Goal: Task Accomplishment & Management: Complete application form

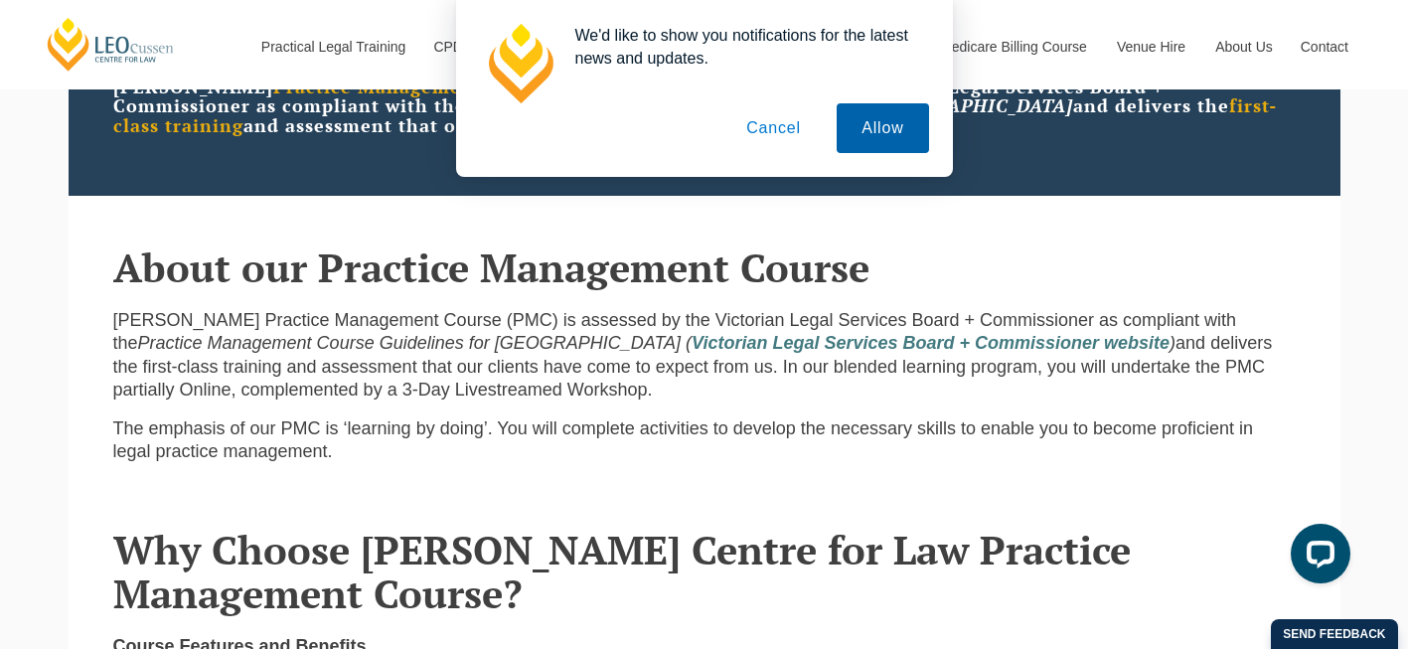
click at [876, 144] on button "Allow" at bounding box center [882, 128] width 91 height 50
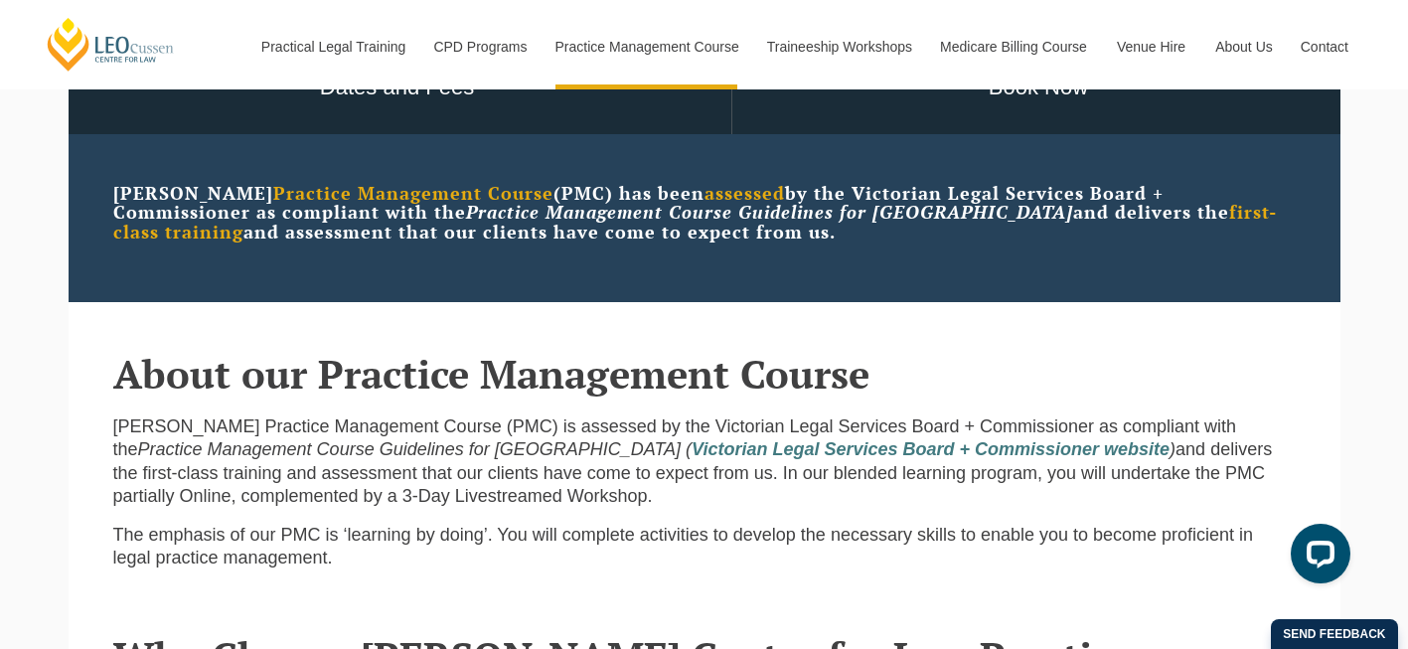
scroll to position [373, 0]
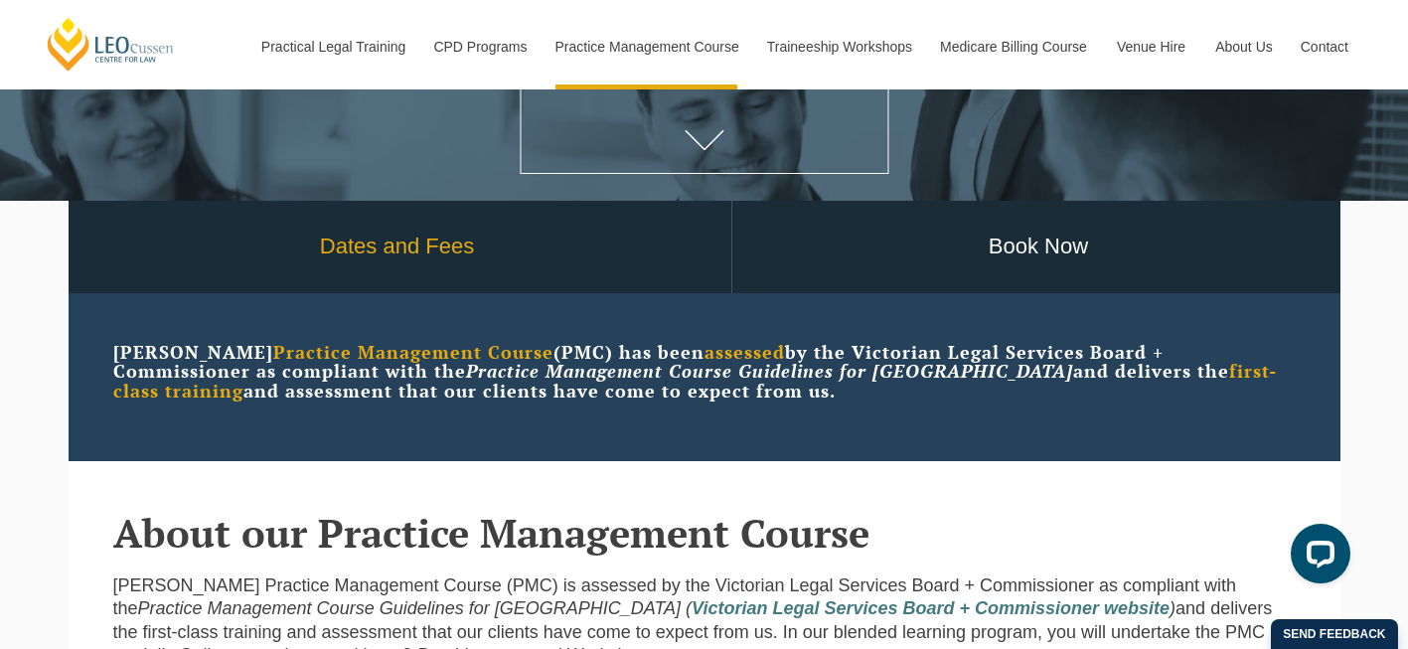
click at [418, 257] on link "Dates and Fees" at bounding box center [398, 247] width 668 height 92
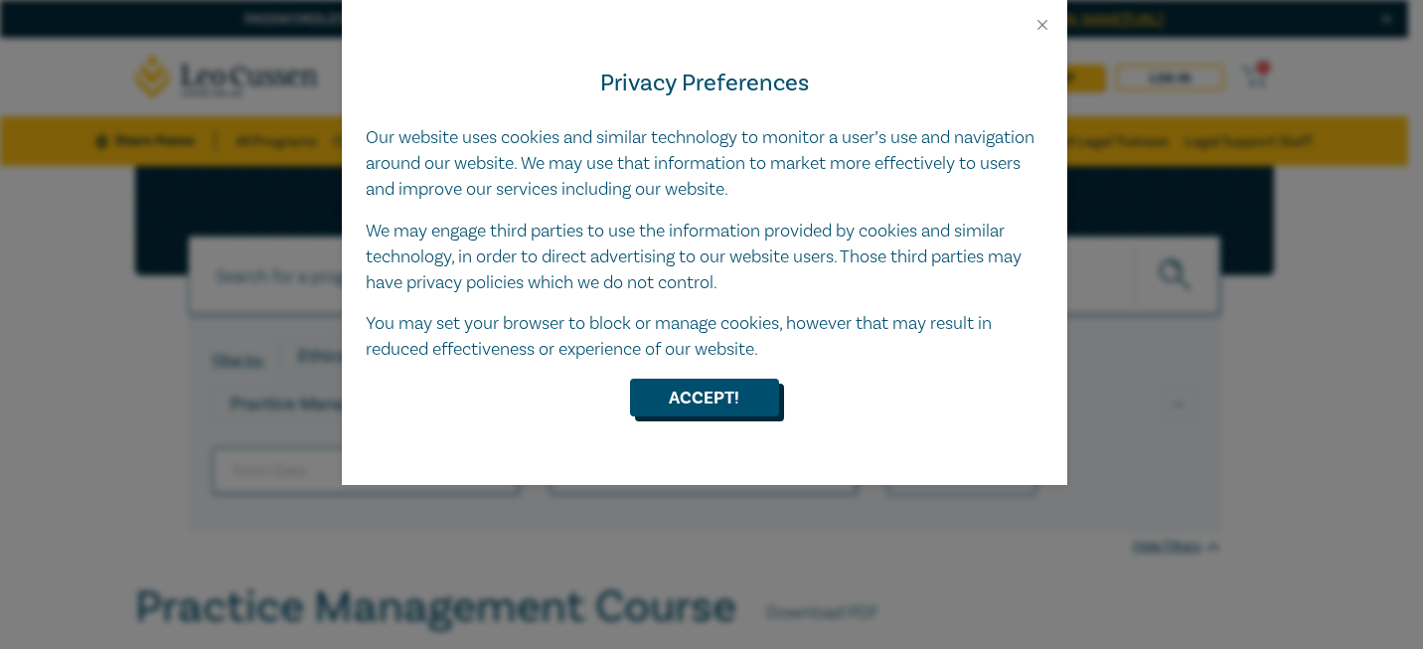
click at [722, 406] on button "Accept!" at bounding box center [704, 398] width 149 height 38
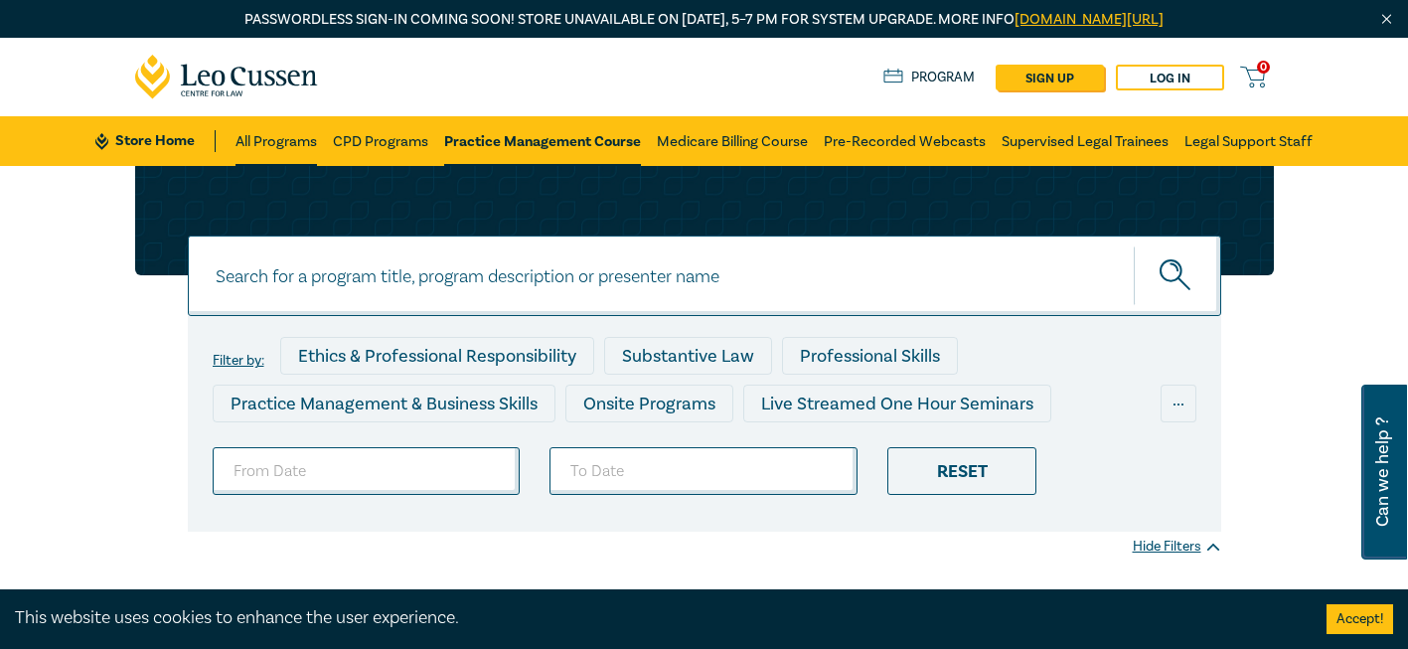
click at [268, 143] on link "All Programs" at bounding box center [276, 141] width 81 height 50
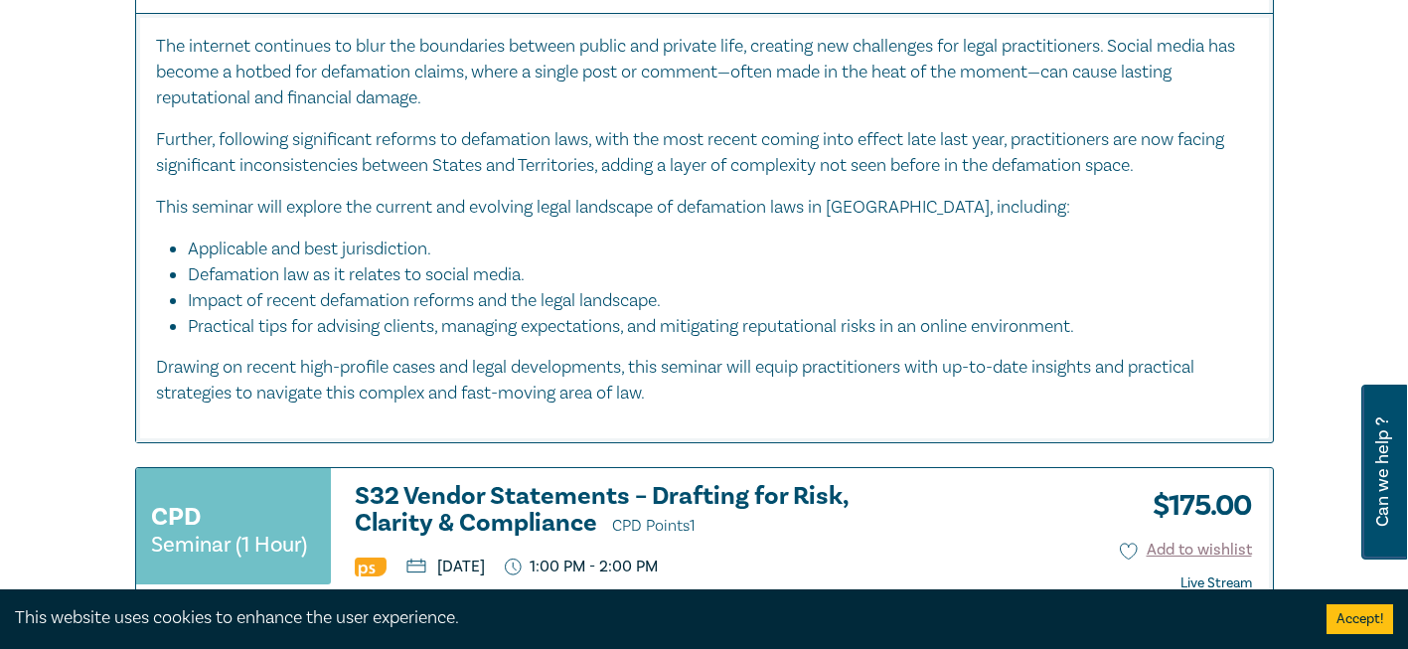
scroll to position [951, 0]
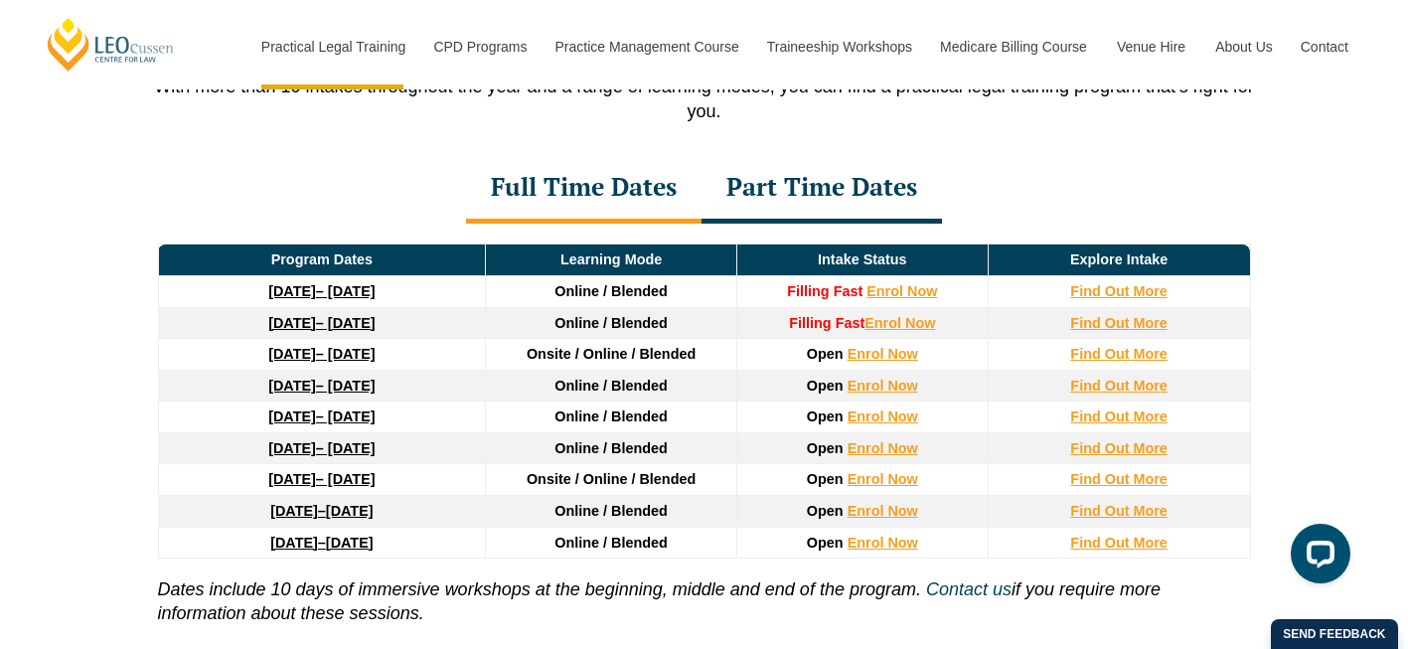
scroll to position [2697, 0]
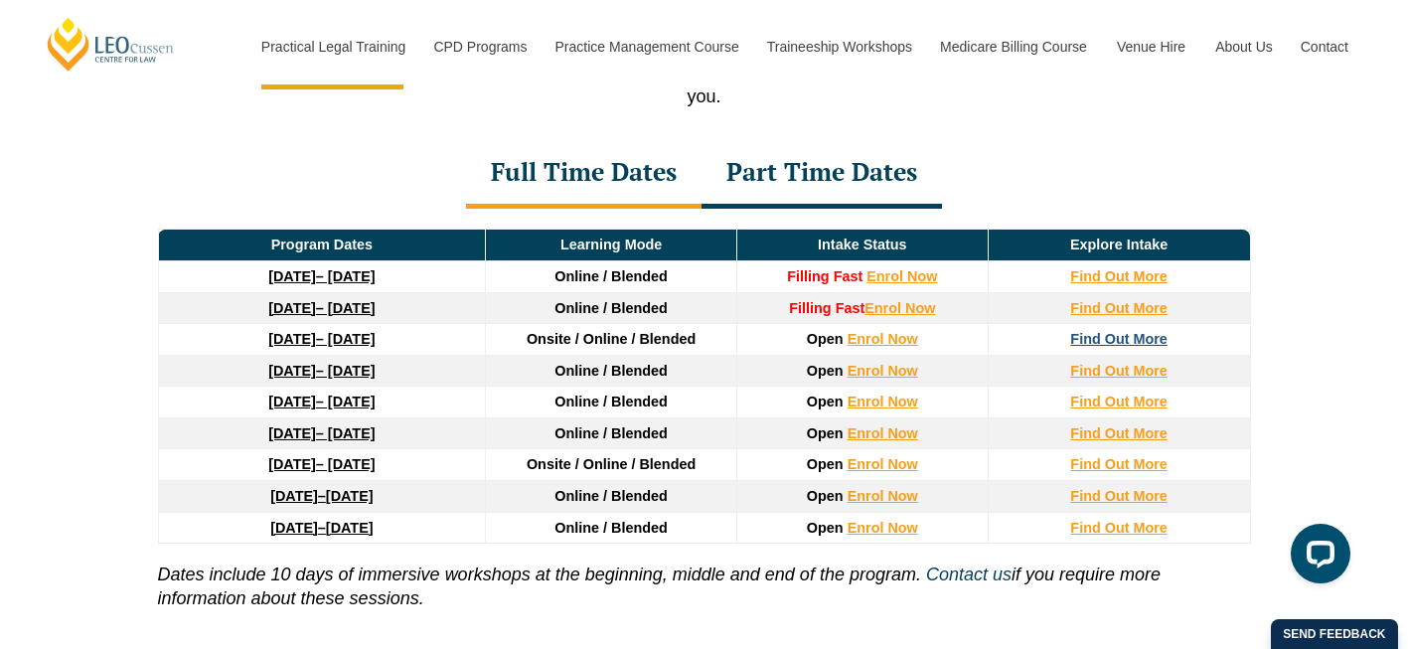
click at [1092, 347] on strong "Find Out More" at bounding box center [1118, 339] width 97 height 16
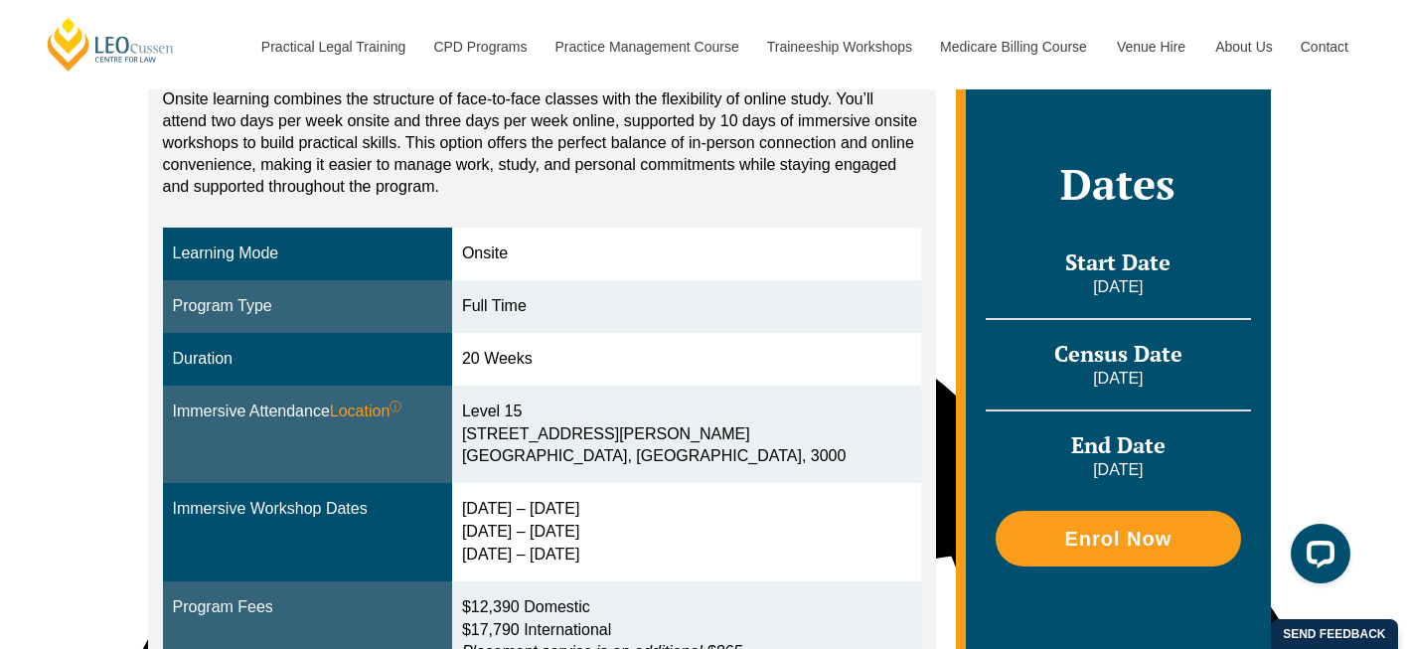
scroll to position [289, 0]
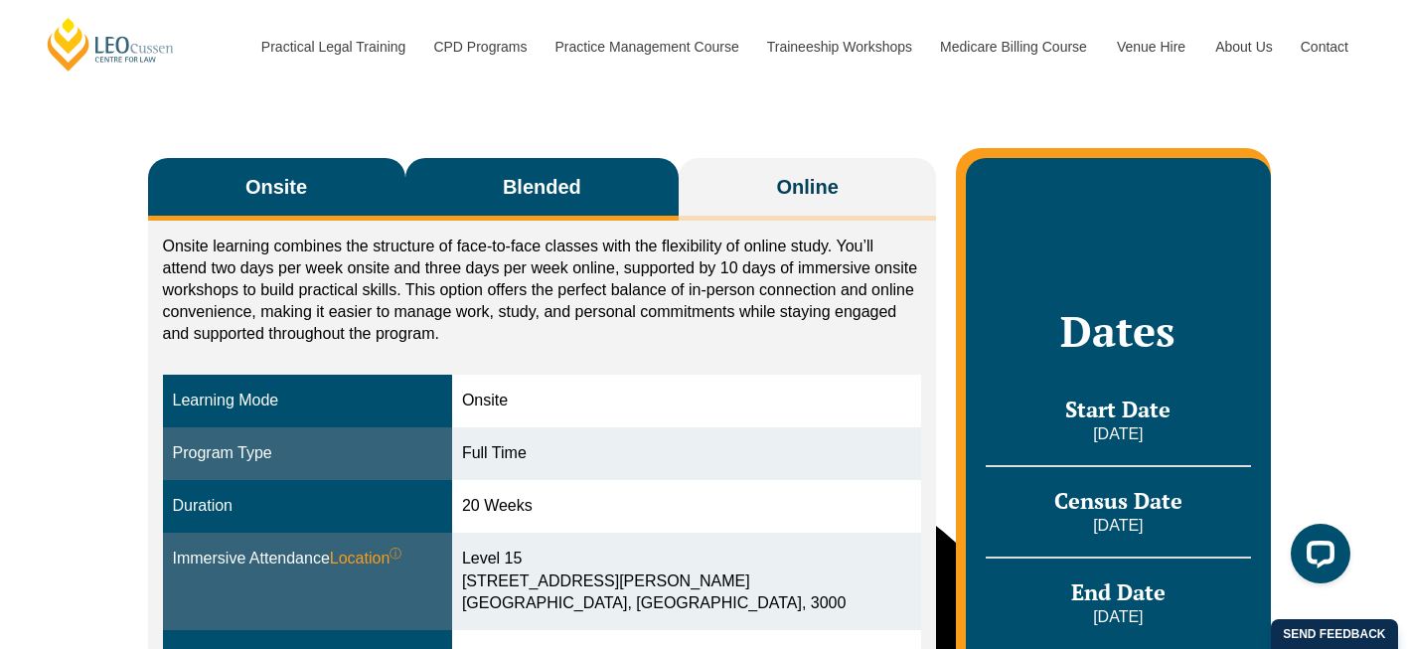
click at [542, 195] on span "Blended" at bounding box center [542, 187] width 79 height 28
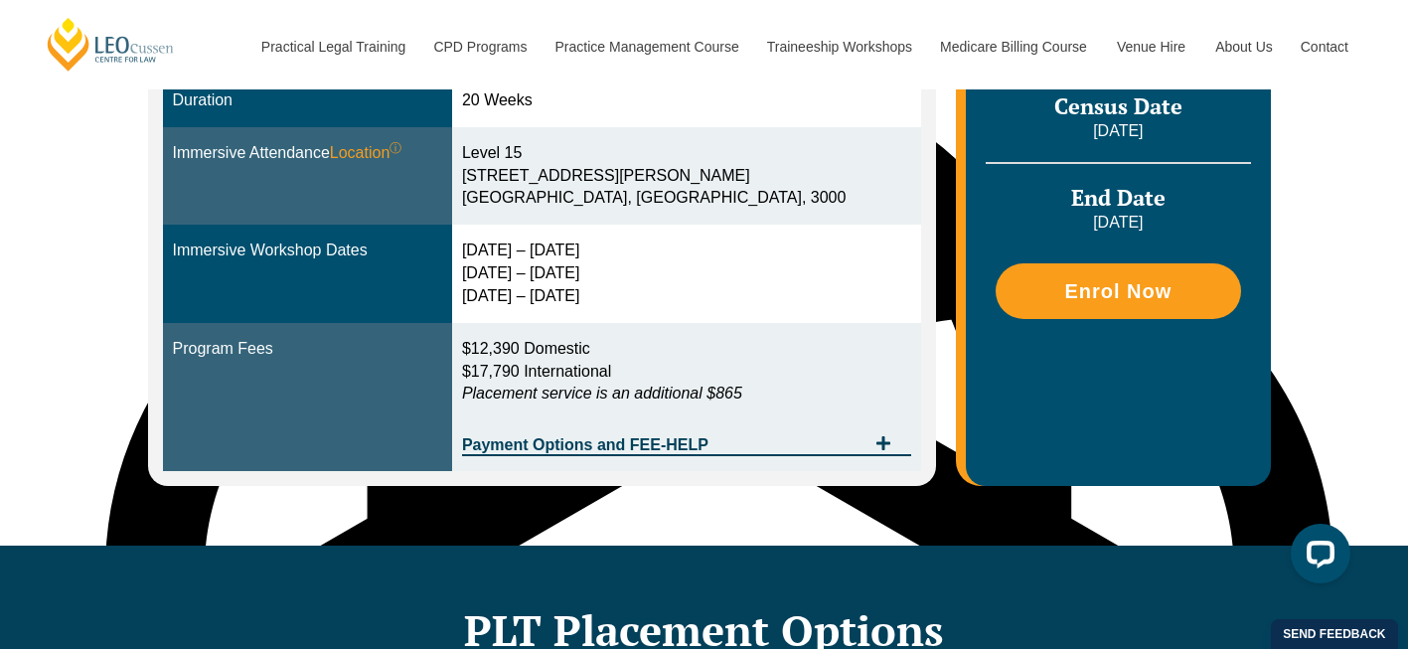
scroll to position [418, 0]
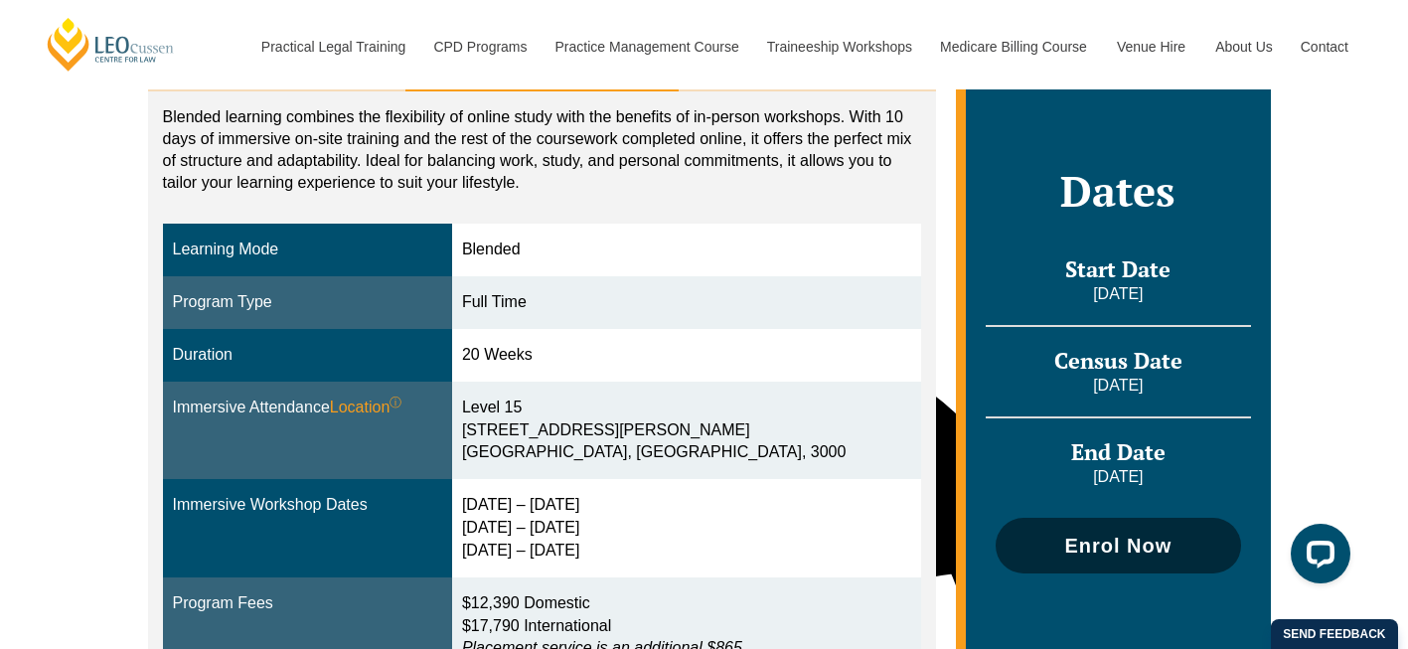
click at [1075, 531] on link "Enrol Now" at bounding box center [1118, 546] width 244 height 56
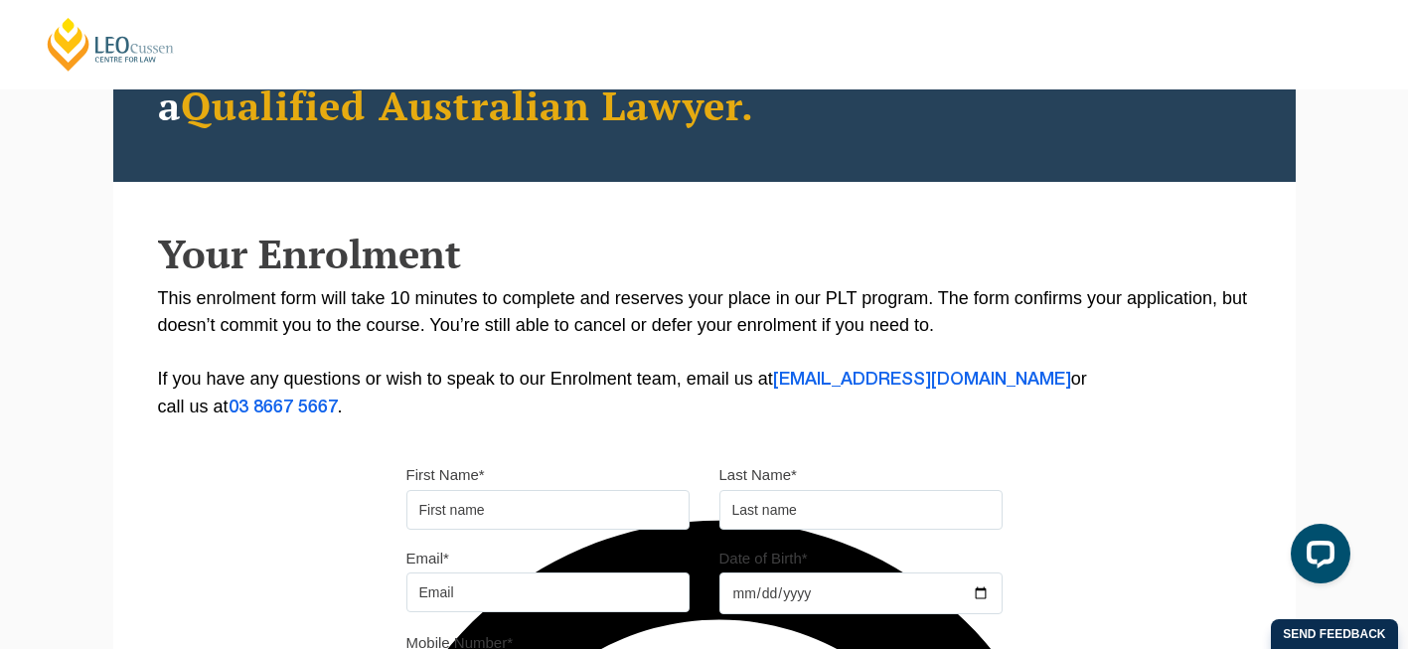
scroll to position [408, 0]
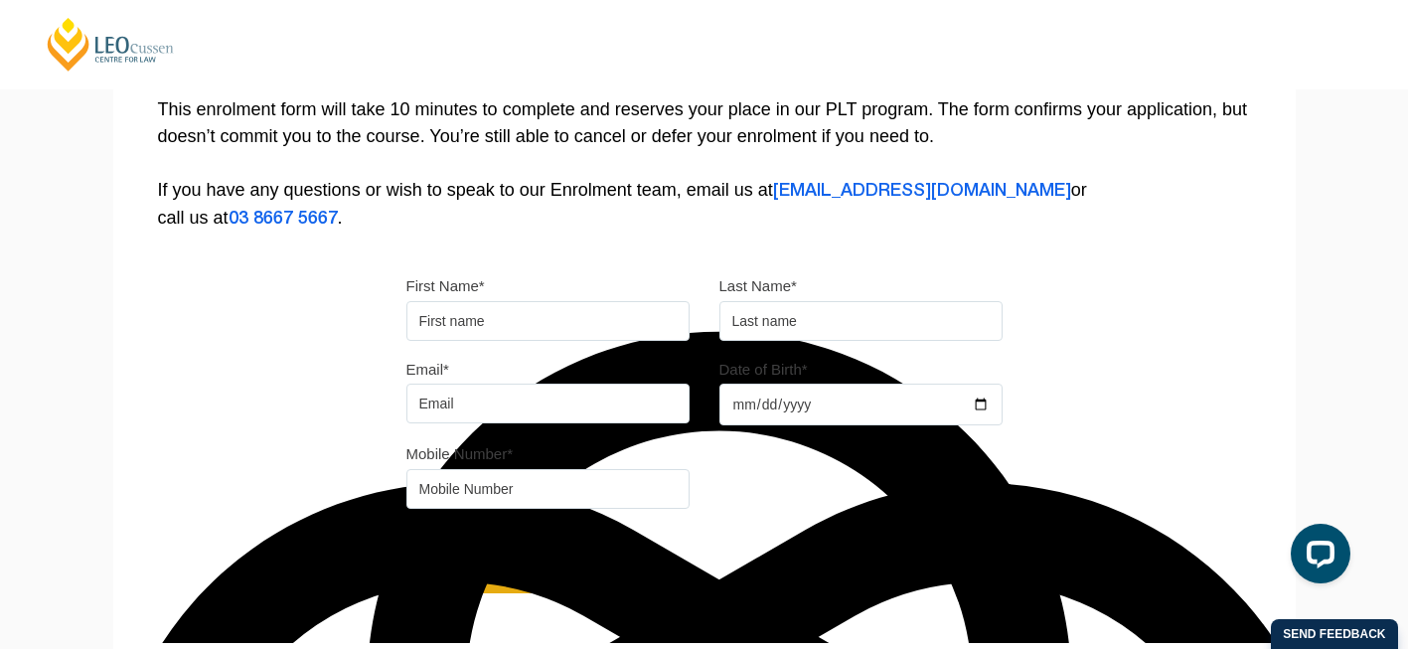
click at [506, 313] on input "First Name*" at bounding box center [547, 321] width 283 height 40
type input "Catherine"
type input "Murphy"
type input "katemmurphy1@gmail.com"
type input "0410140193"
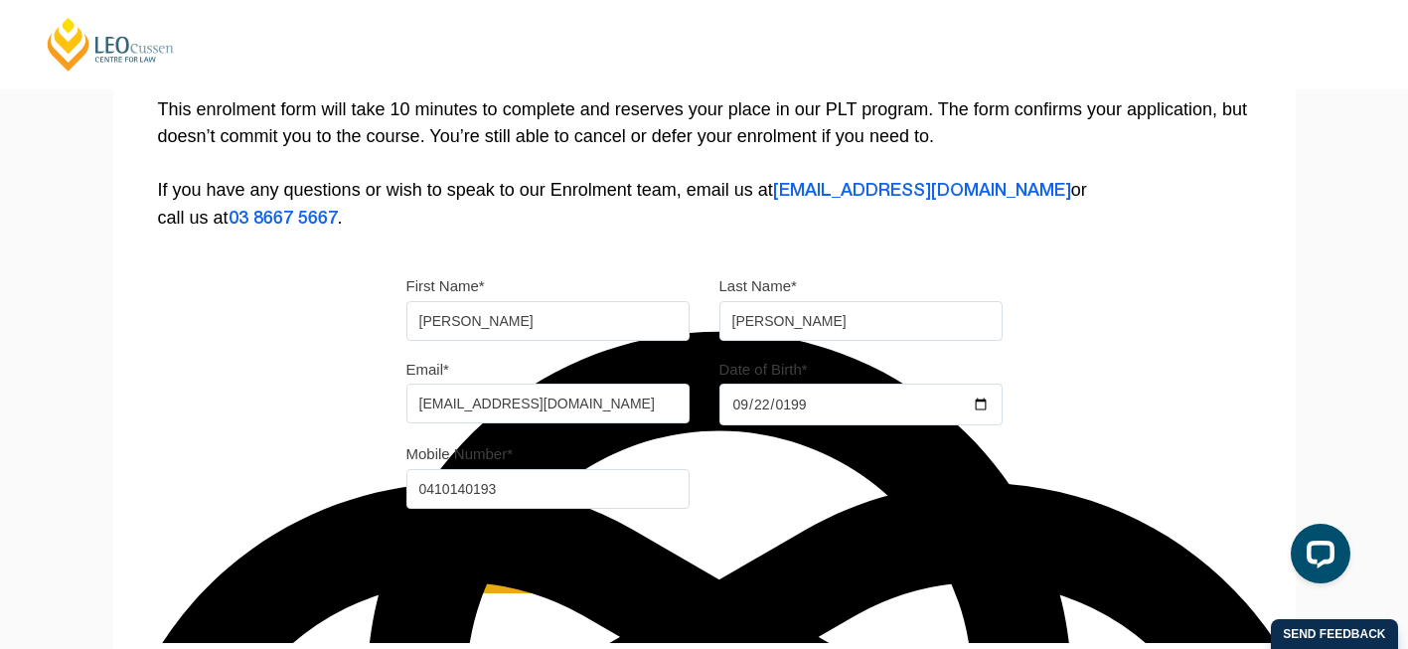
type input "1992-09-22"
click at [411, 544] on button "Continue" at bounding box center [496, 569] width 170 height 50
select select
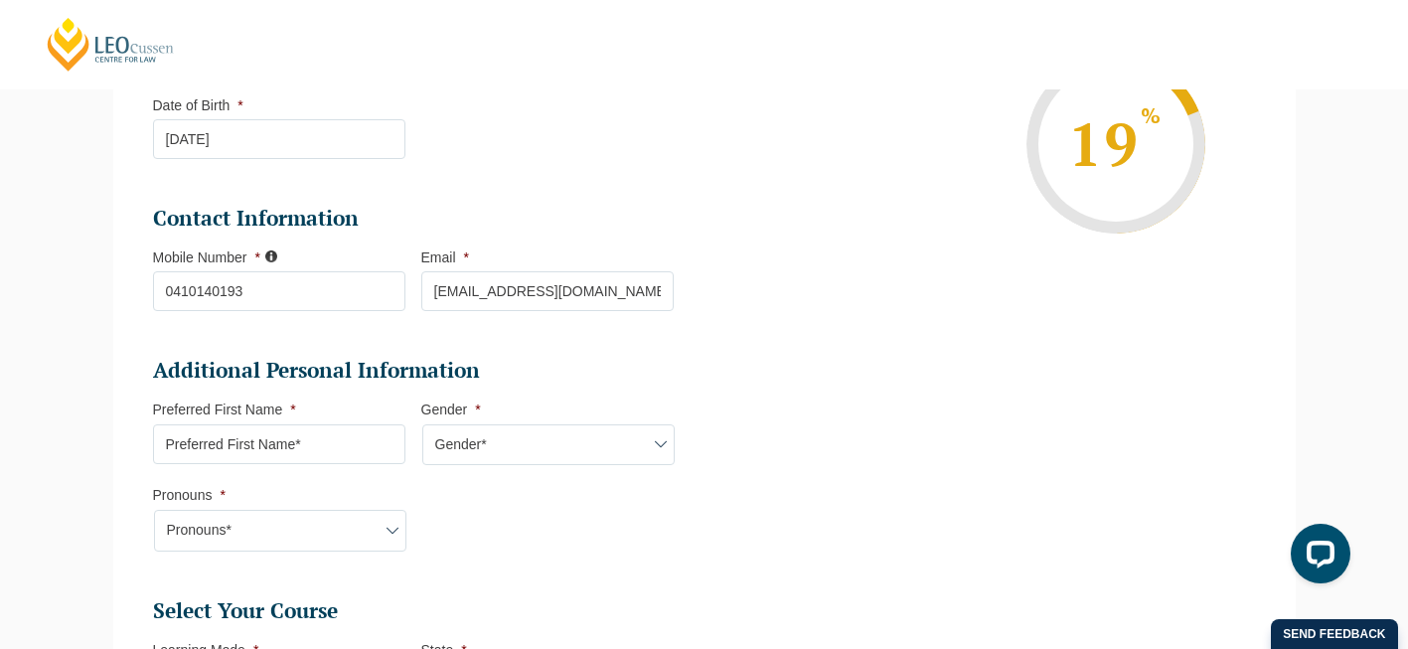
scroll to position [387, 0]
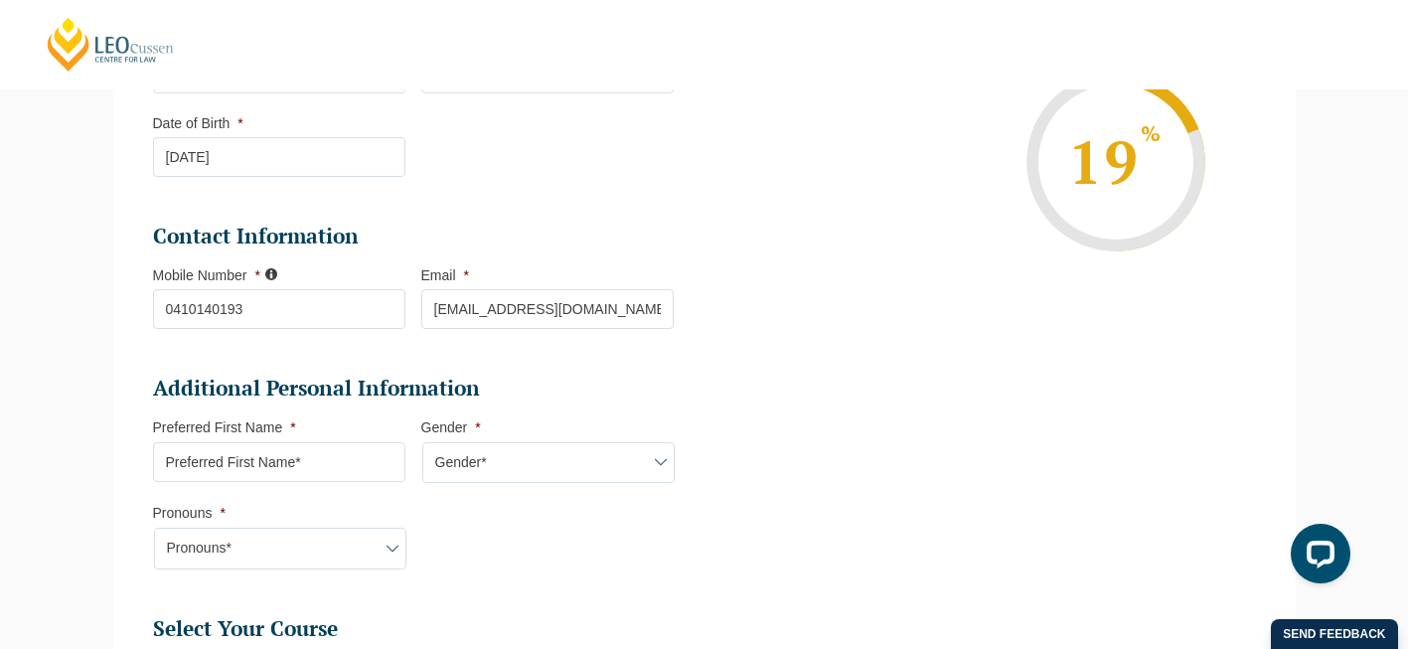
click at [336, 467] on input "Preferred First Name *" at bounding box center [279, 462] width 252 height 40
type input "Kate"
select select "VIC"
select select
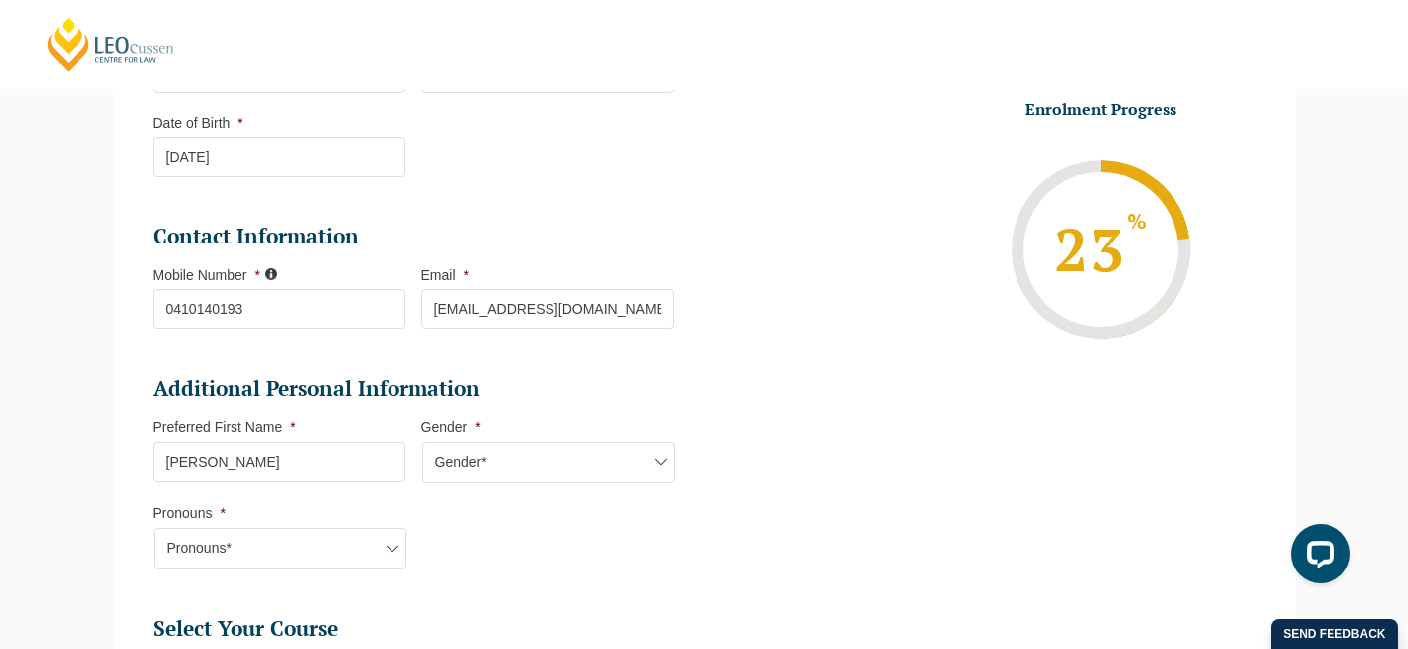
click at [488, 474] on select "Gender* Male Female Nonbinary Intersex Prefer not to disclose Other" at bounding box center [548, 463] width 252 height 42
select select "Female"
click at [422, 444] on select "Gender* Male Female Nonbinary Intersex Prefer not to disclose Other" at bounding box center [548, 463] width 252 height 42
click at [258, 562] on select "Pronouns* She/Her/Hers He/Him/His They/Them/Theirs Other Prefer not to disclose" at bounding box center [280, 549] width 252 height 42
select select "She/Her/Hers"
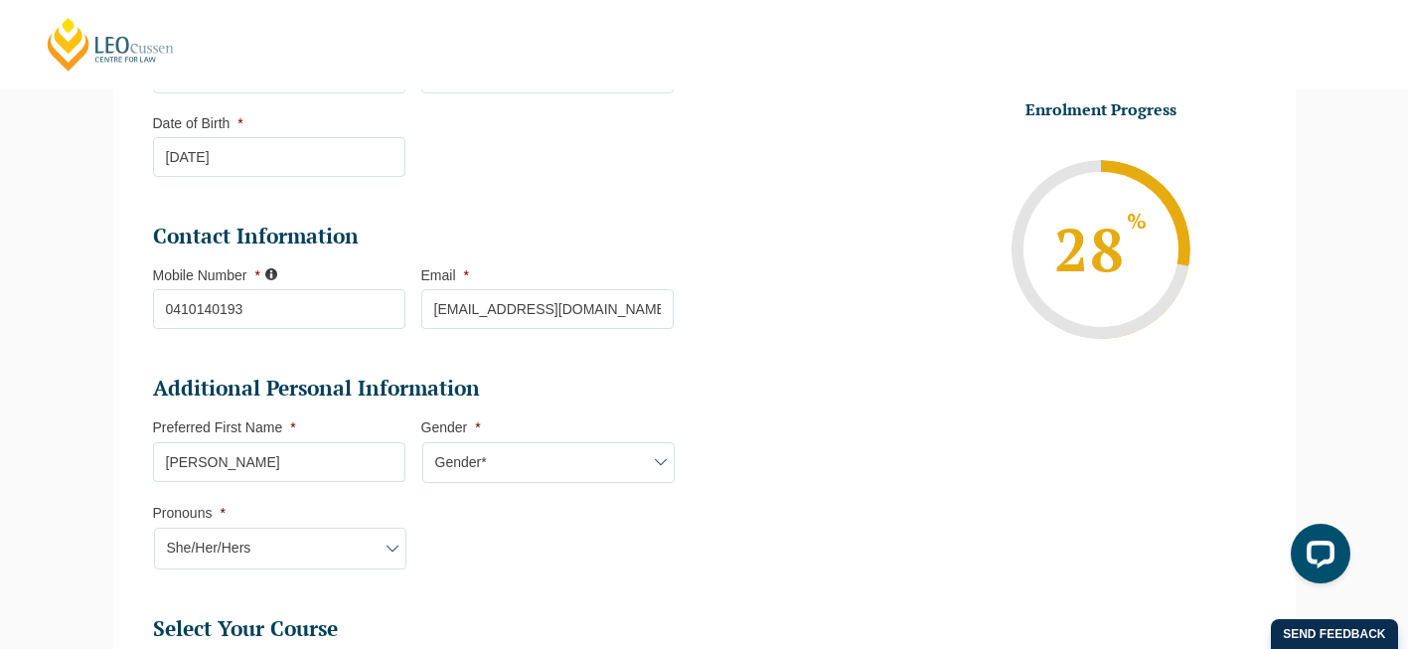
click at [154, 530] on select "Pronouns* She/Her/Hers He/Him/His They/Them/Theirs Other Prefer not to disclose" at bounding box center [280, 549] width 252 height 42
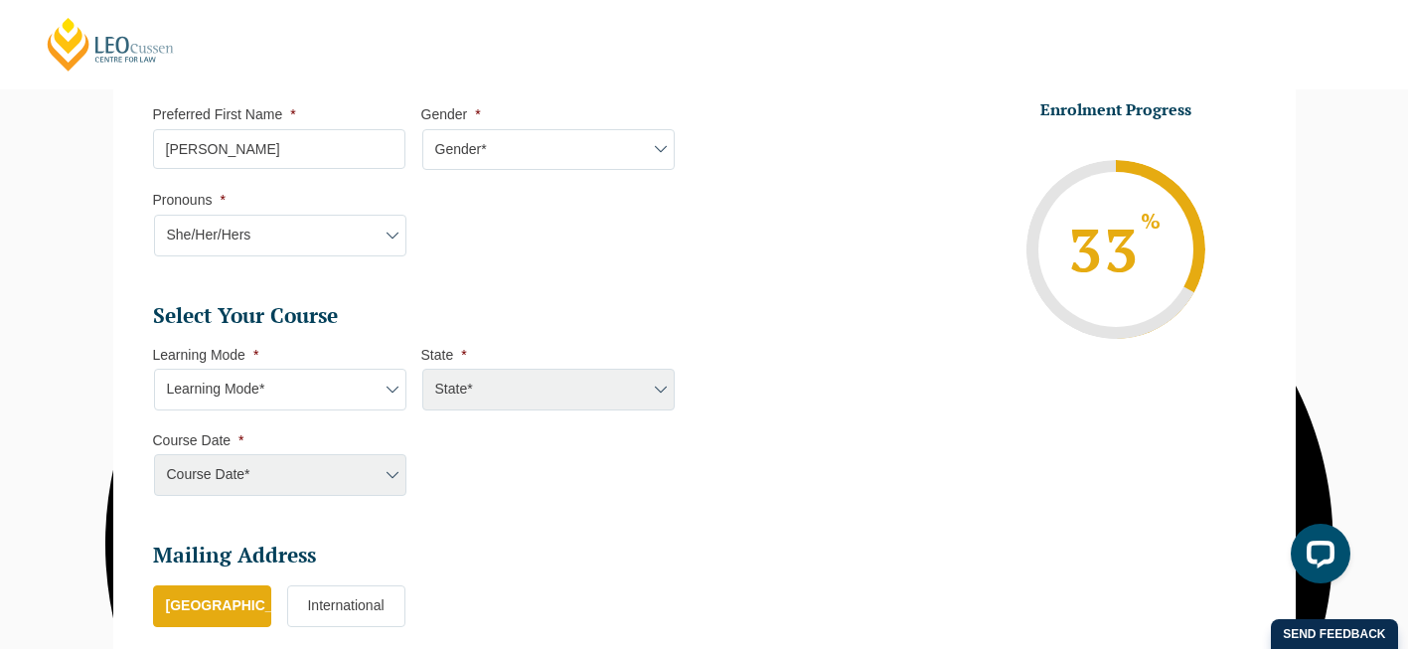
scroll to position [848, 0]
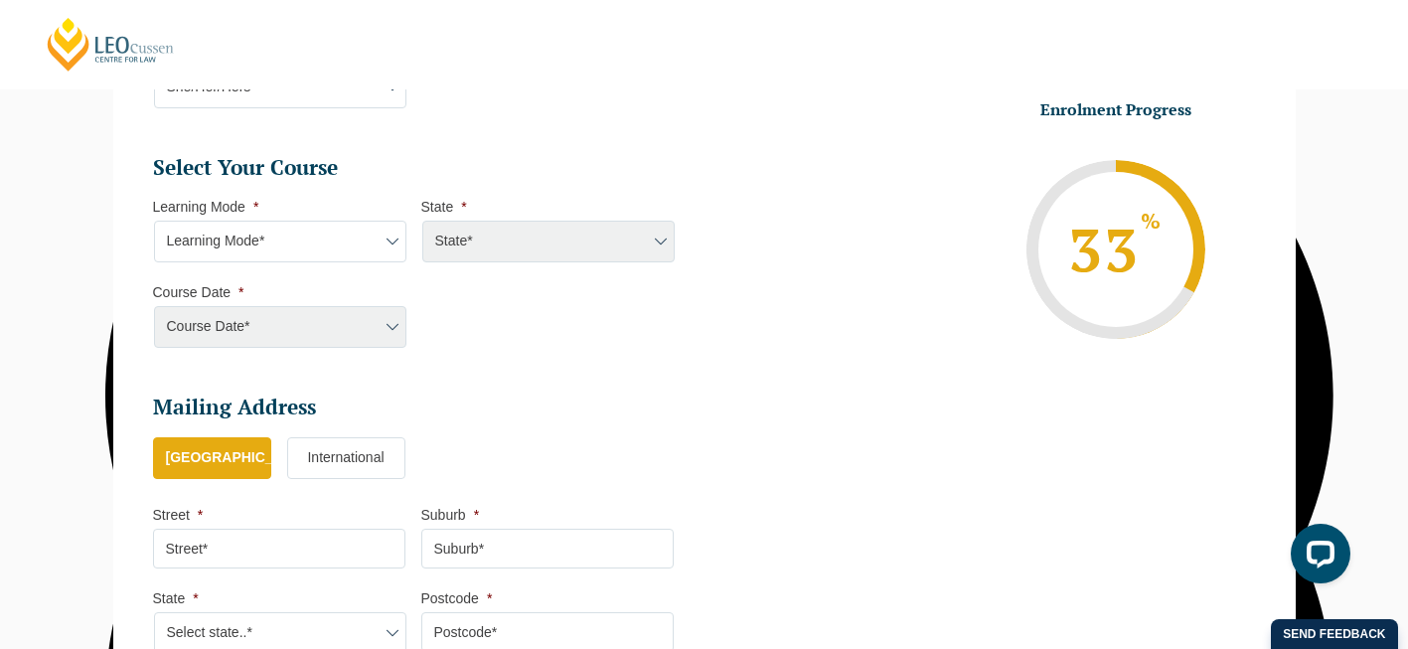
click at [307, 242] on select "Learning Mode* Online Full Time Learning Online Part Time Learning Blended Full…" at bounding box center [280, 242] width 252 height 42
select select "Blended Full Time Learning"
click at [154, 222] on select "Learning Mode* Online Full Time Learning Online Part Time Learning Blended Full…" at bounding box center [280, 242] width 252 height 42
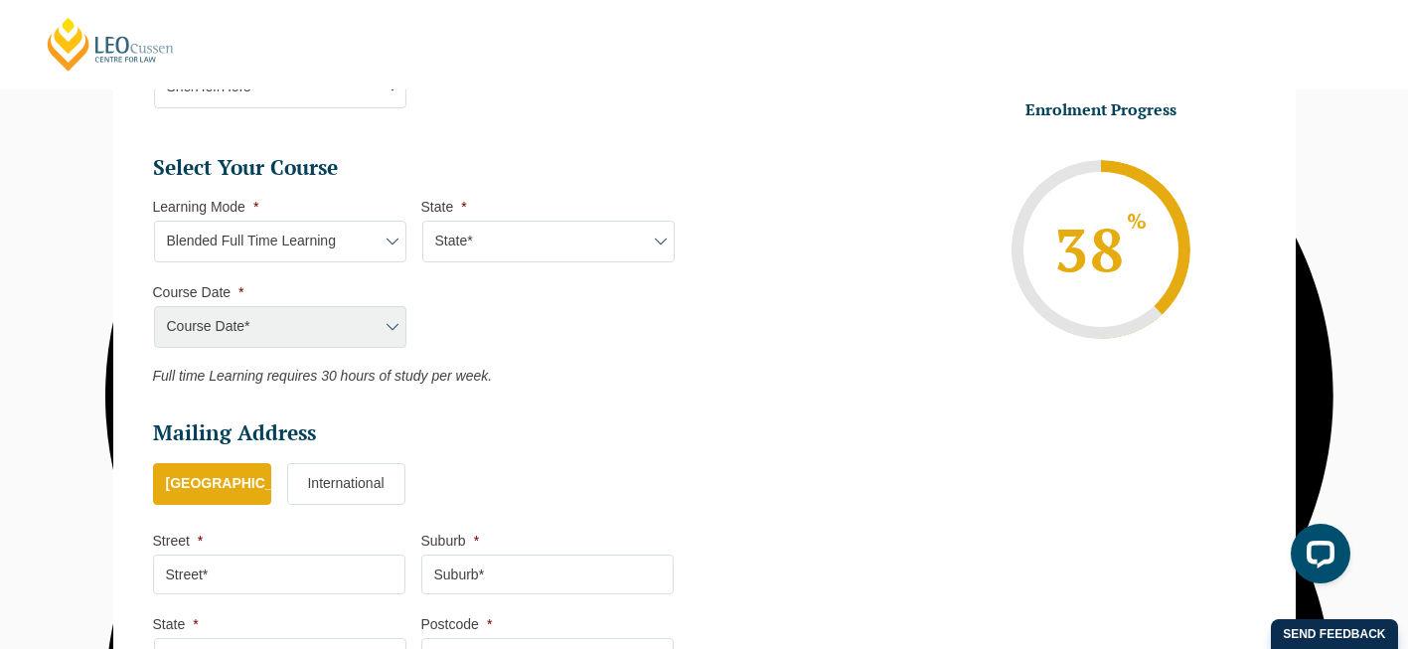
click at [483, 245] on select "State* ACT/NSW QLD SA VIC WA" at bounding box center [548, 242] width 252 height 42
select select "VIC"
click at [422, 222] on select "State* ACT/NSW QLD SA VIC WA" at bounding box center [548, 242] width 252 height 42
click at [244, 330] on select "Course Date* September 2025 (22-Sep-2025 to 20-Feb-2026) December 2025 (08-Dec-…" at bounding box center [280, 327] width 252 height 42
select select "January 2026 (27-Jan-2026 to 12-Jun-2026)"
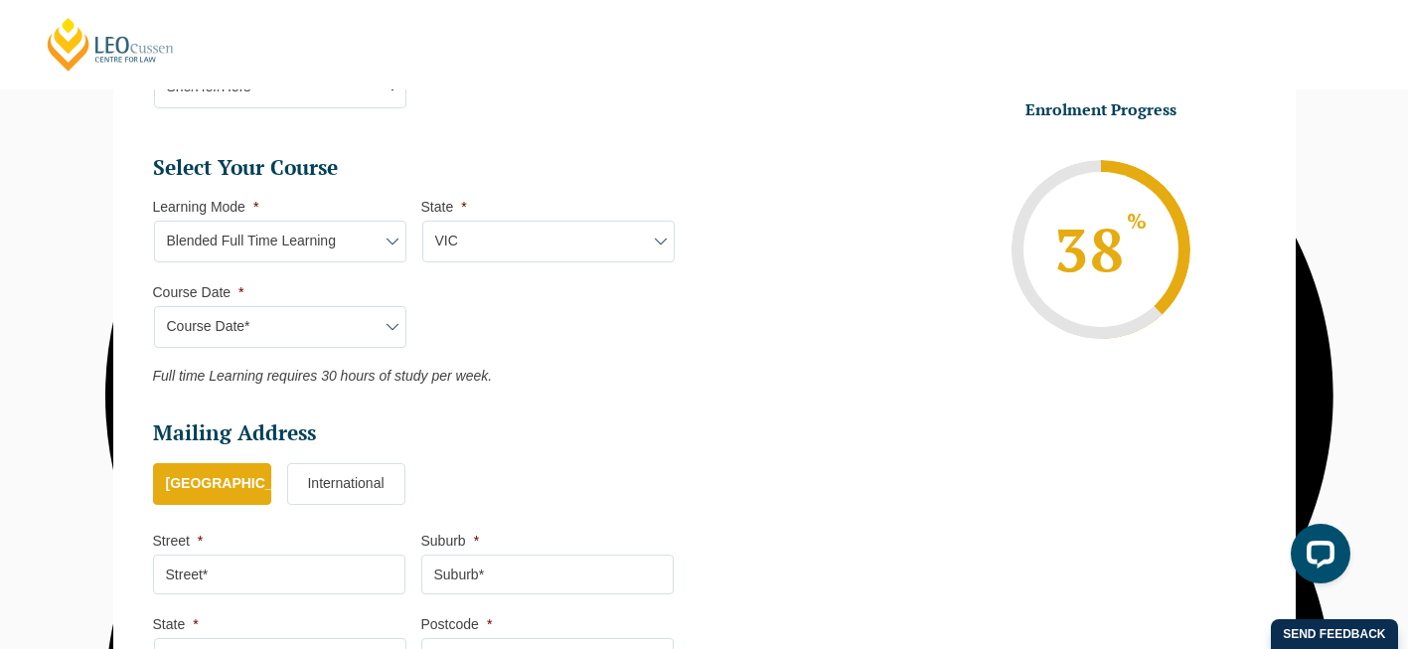
click at [154, 307] on select "Course Date* September 2025 (22-Sep-2025 to 20-Feb-2026) December 2025 (08-Dec-…" at bounding box center [280, 327] width 252 height 42
type input "Intake 01 January 2026 FT"
type input "Practical Legal Training (VIC)"
select select "VIC PLT (JAN) 2026 Full Time Blended"
click at [128, 371] on li "Personal Information First Name * Catherine Last Name * Murphy Date of Birth * …" at bounding box center [704, 88] width 1183 height 1264
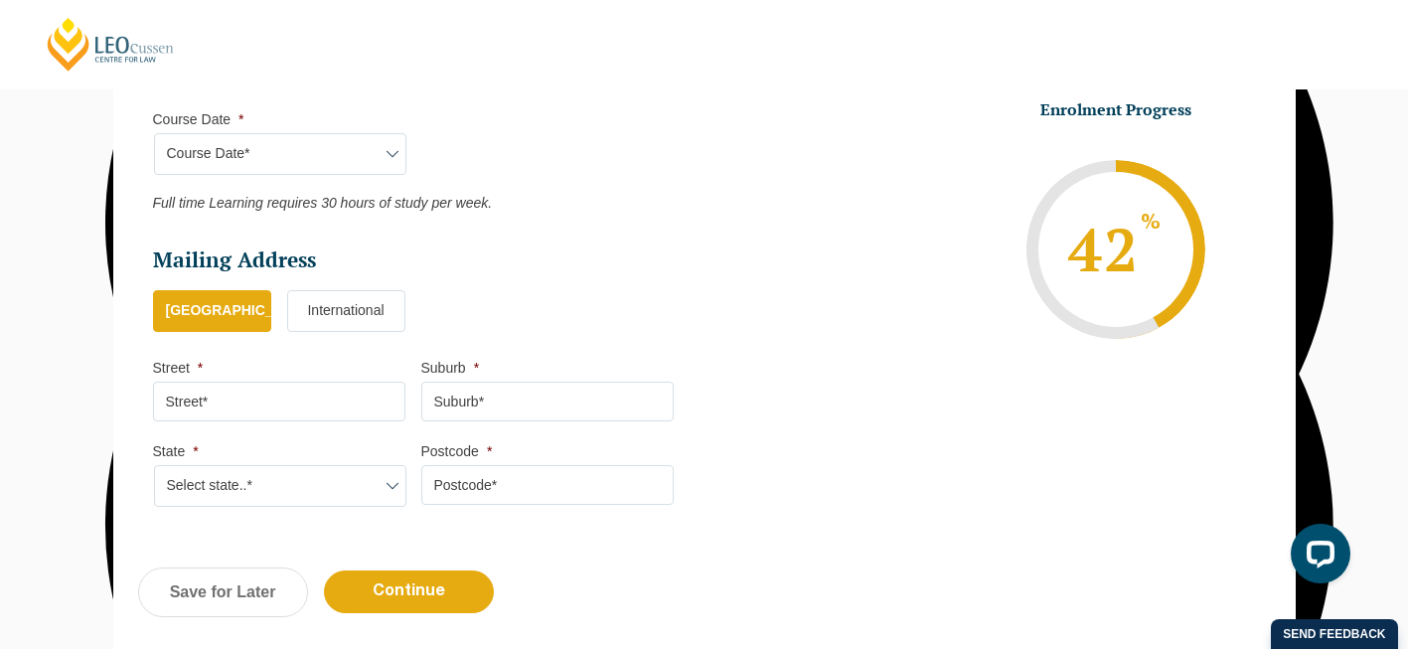
scroll to position [1039, 0]
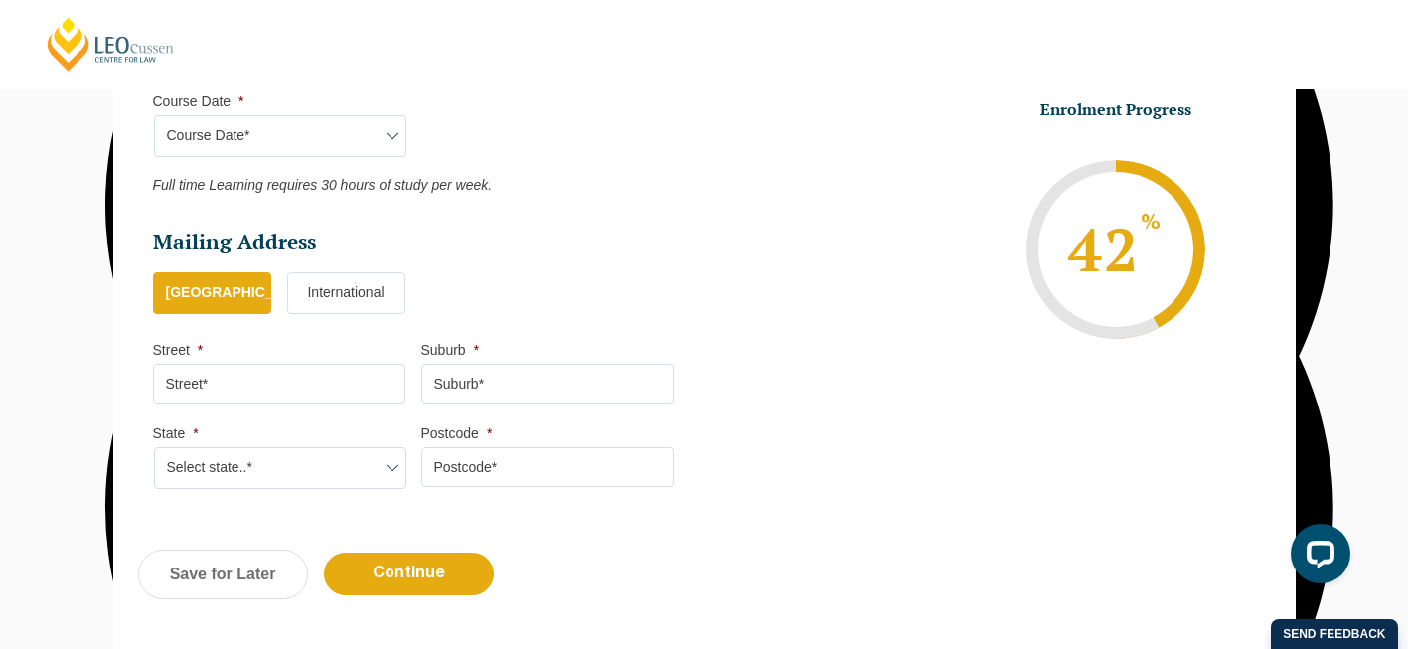
click at [266, 389] on input "Street *" at bounding box center [279, 384] width 252 height 40
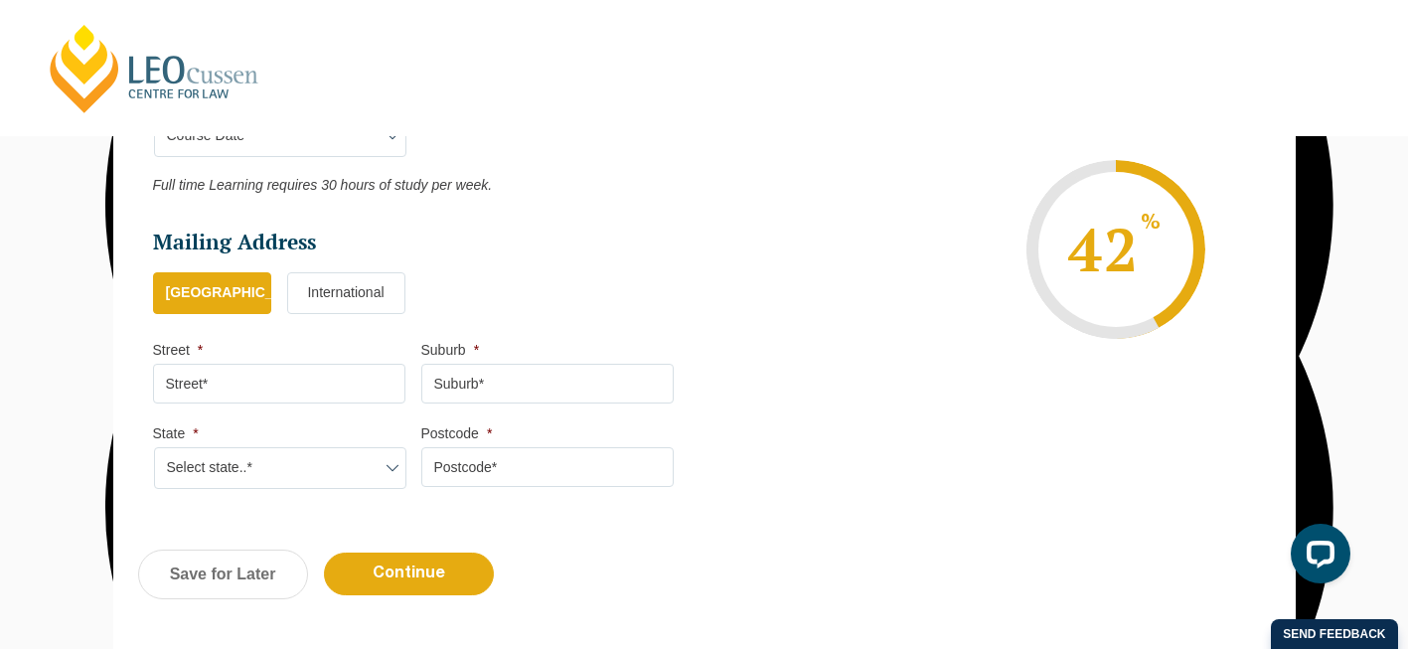
click at [184, 394] on input "Street *" at bounding box center [279, 384] width 252 height 40
type input "42 Hodgkinson Street"
type input "Clifton Hill"
select select "VIC"
type input "3068"
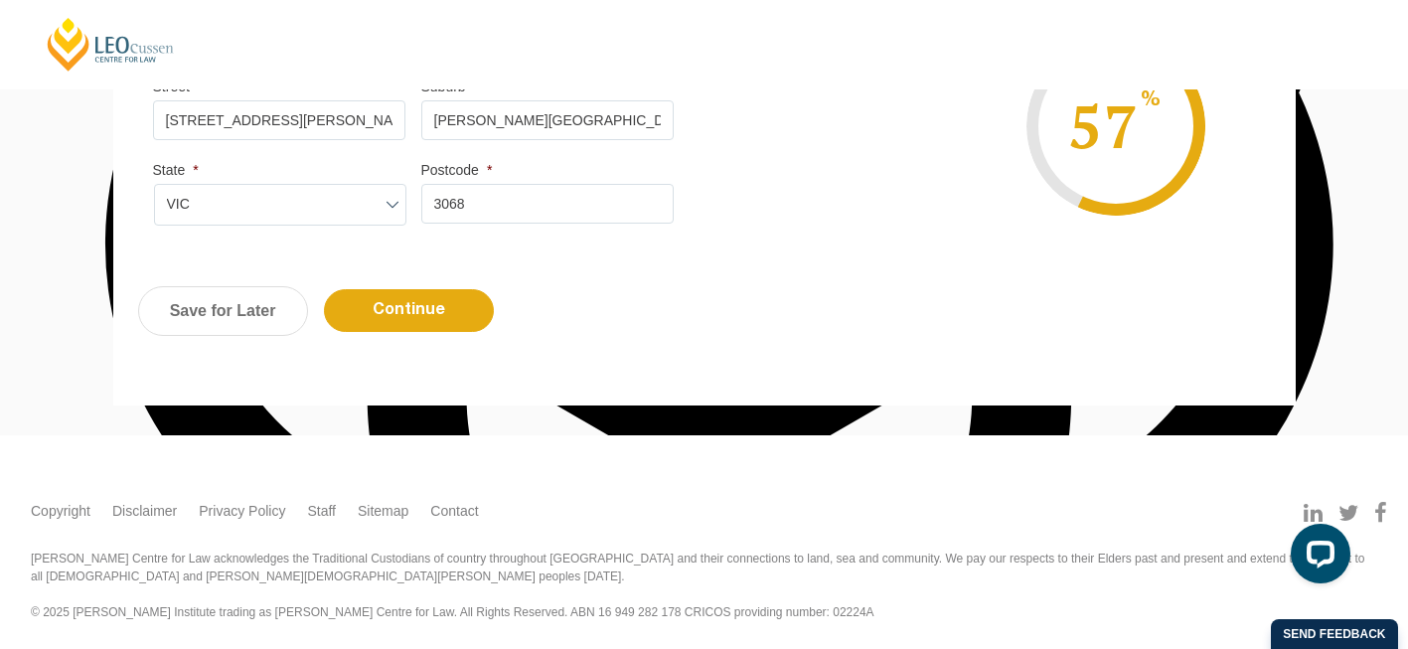
scroll to position [1307, 0]
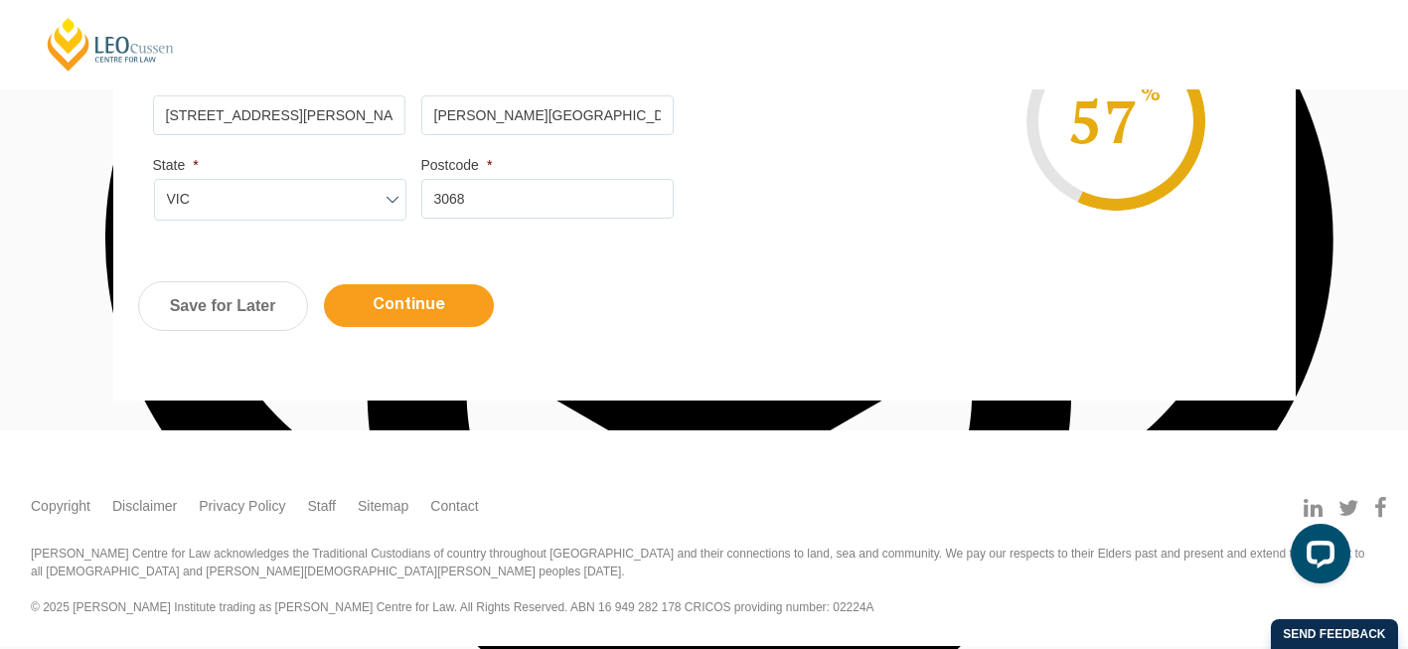
click at [418, 318] on input "Continue" at bounding box center [409, 305] width 170 height 43
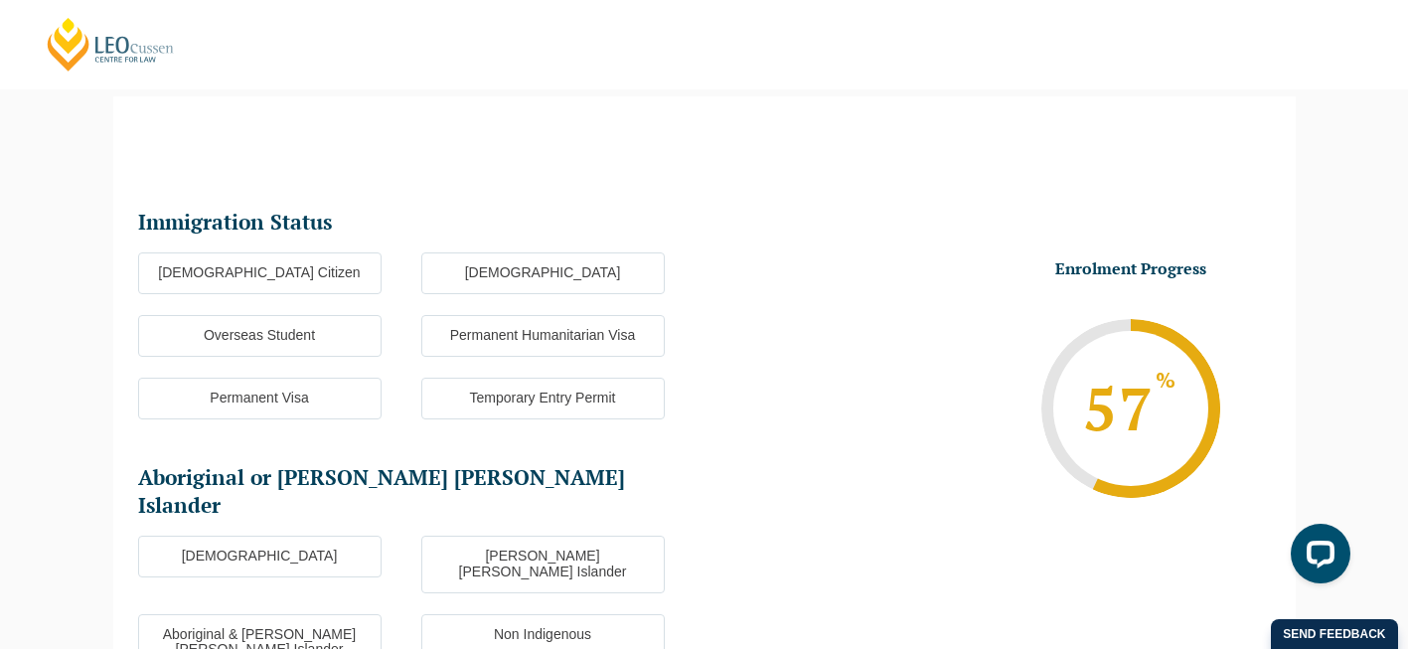
scroll to position [172, 0]
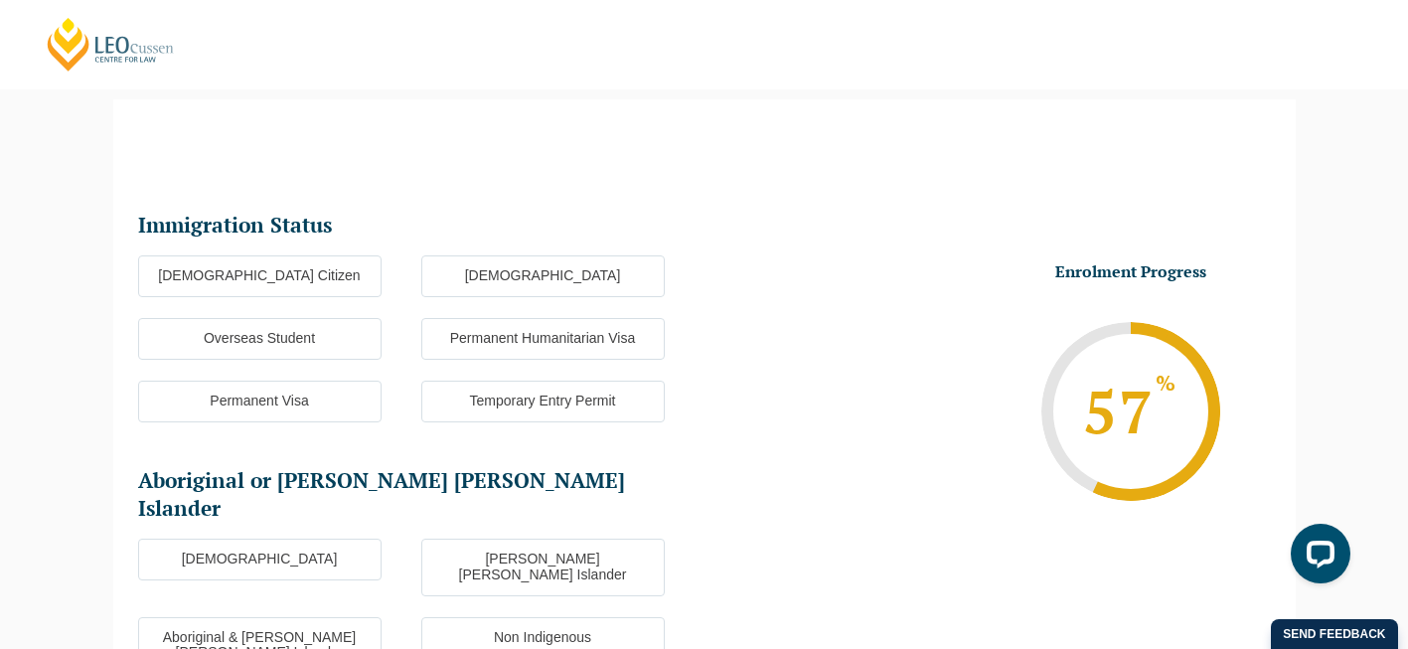
click at [259, 266] on label "Australian Citizen" at bounding box center [259, 276] width 243 height 42
click at [0, 0] on input "Australian Citizen" at bounding box center [0, 0] width 0 height 0
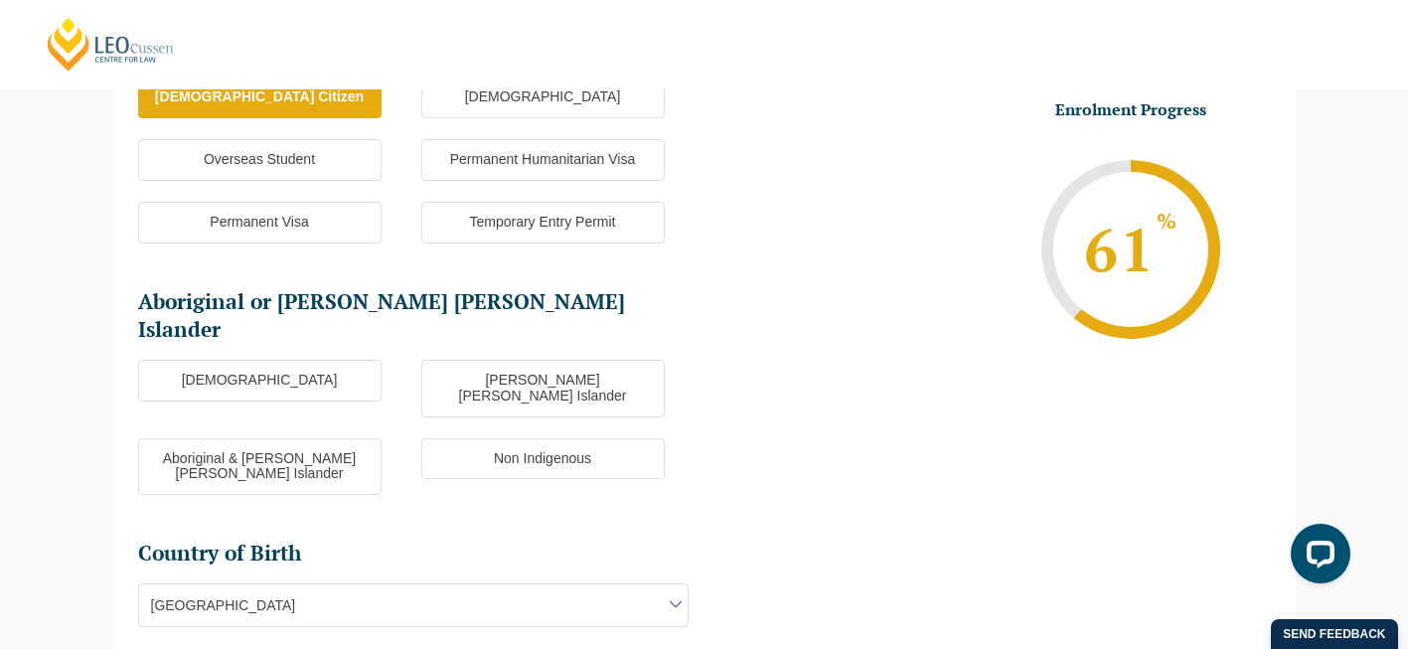
scroll to position [352, 0]
click at [586, 437] on label "Non Indigenous" at bounding box center [542, 458] width 243 height 42
click at [0, 0] on input "Non Indigenous" at bounding box center [0, 0] width 0 height 0
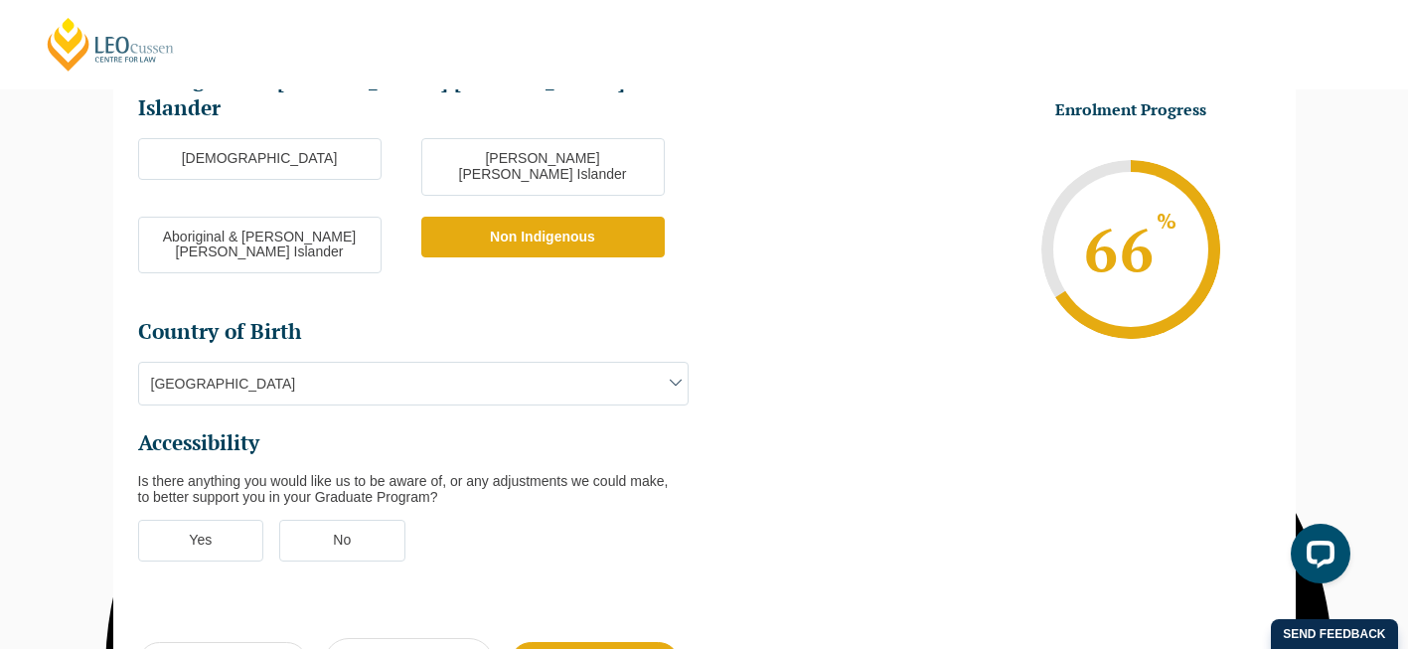
scroll to position [676, 0]
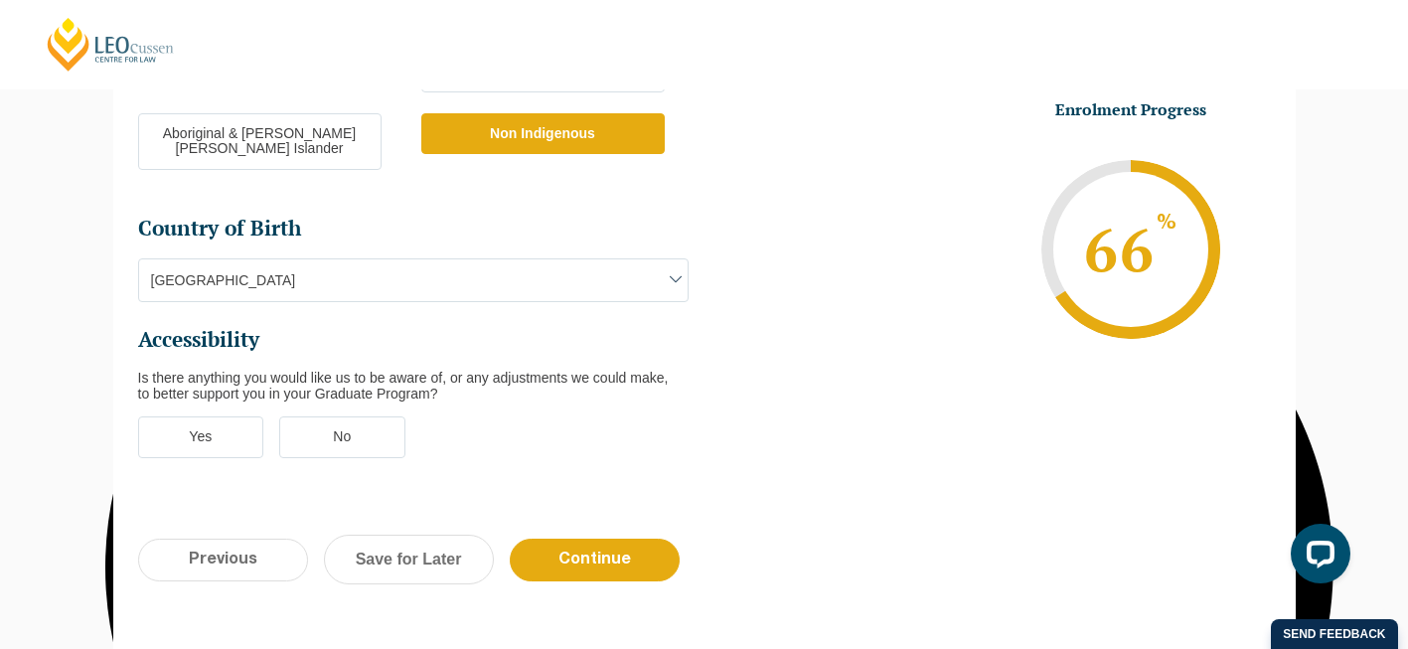
click at [353, 416] on label "No" at bounding box center [342, 437] width 126 height 42
click at [0, 0] on input "No" at bounding box center [0, 0] width 0 height 0
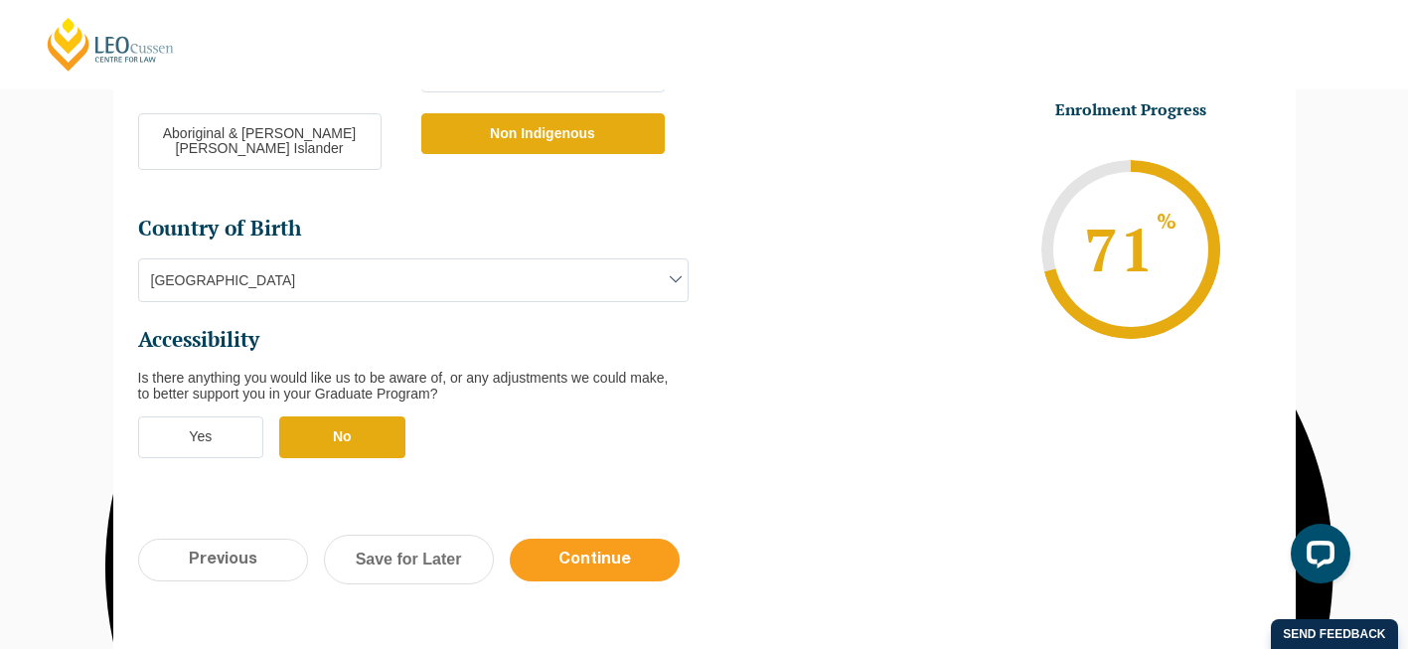
click at [605, 539] on input "Continue" at bounding box center [595, 560] width 170 height 43
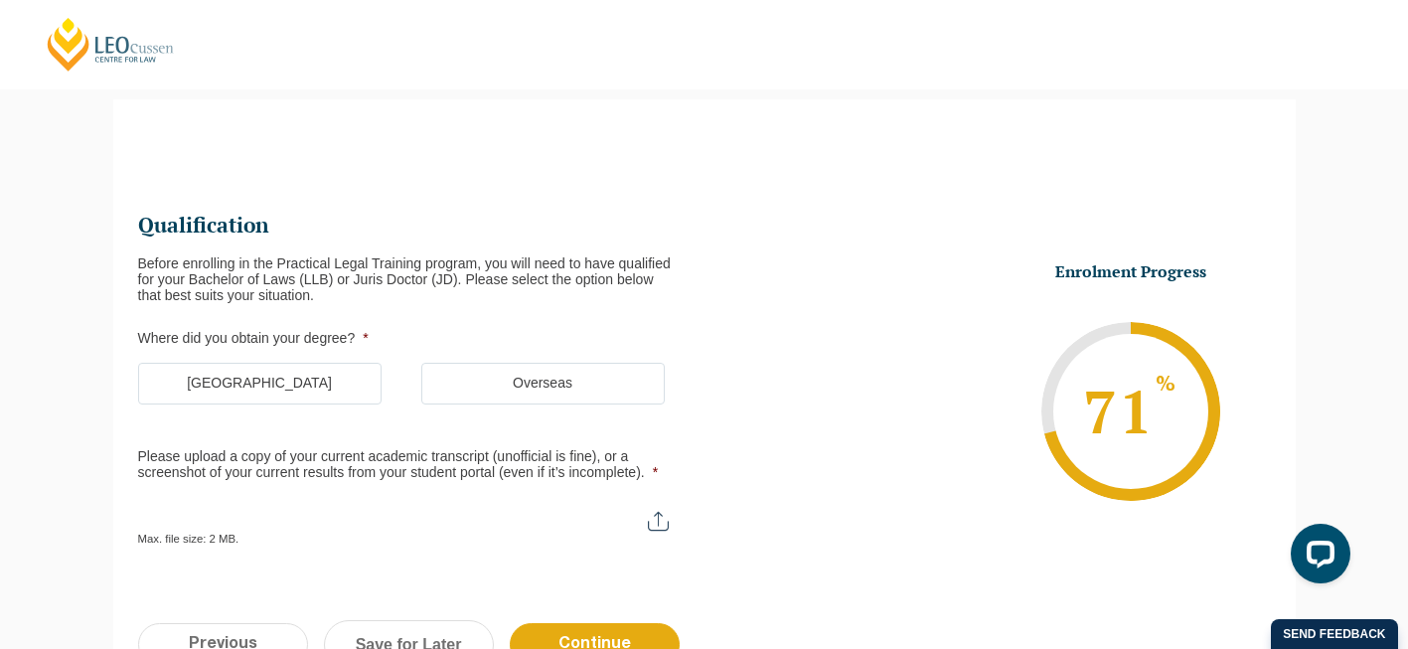
scroll to position [172, 0]
click at [302, 376] on label "Australia" at bounding box center [259, 384] width 243 height 42
click at [0, 0] on input "Australia" at bounding box center [0, 0] width 0 height 0
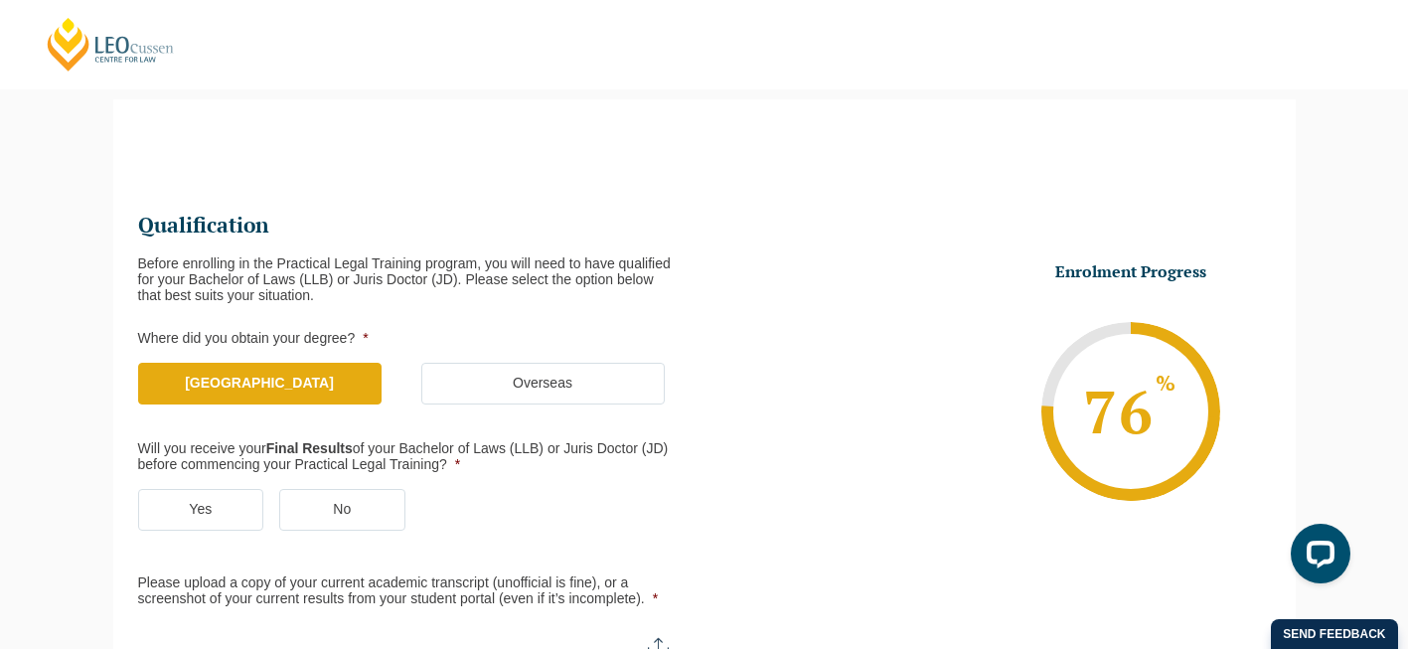
click at [211, 495] on label "Yes" at bounding box center [201, 510] width 126 height 42
click at [0, 0] on input "Yes" at bounding box center [0, 0] width 0 height 0
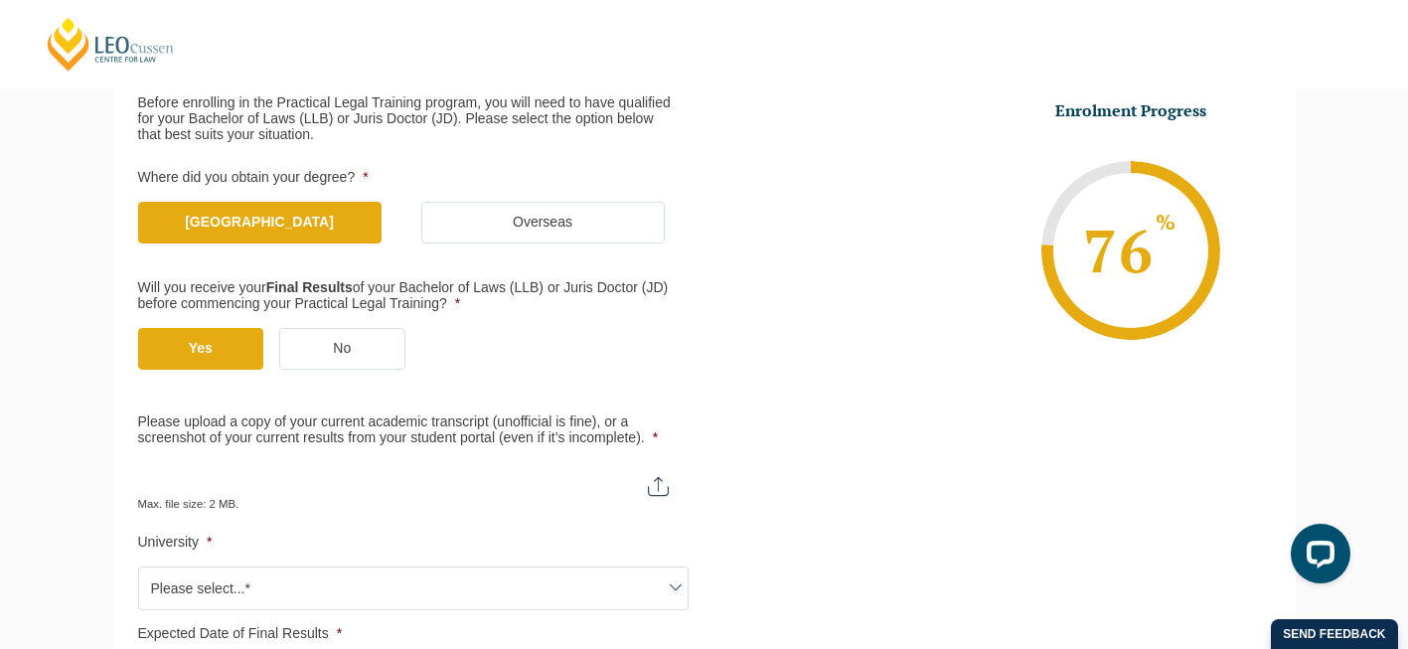
scroll to position [351, 0]
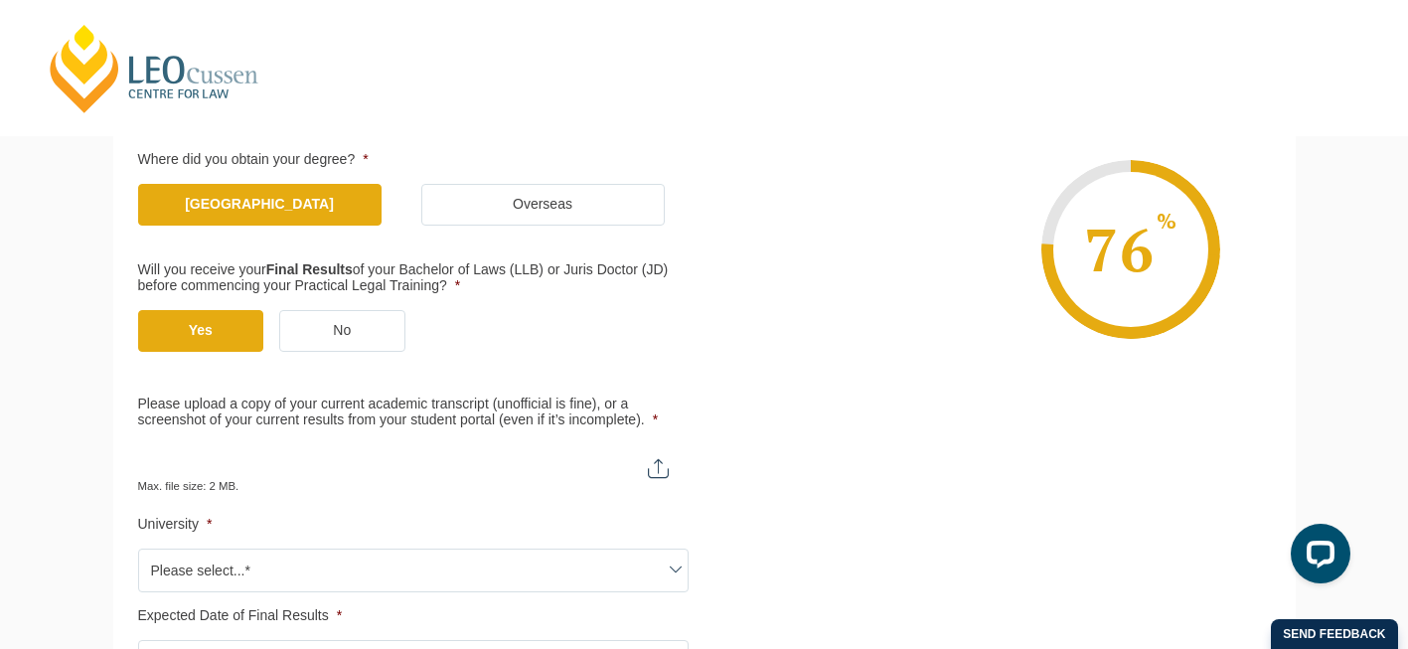
click at [650, 460] on input "Please upload a copy of your current academic transcript (unofficial is fine), …" at bounding box center [413, 461] width 551 height 34
type input "C:\fakepath\RMIT Transcript to date.pdf"
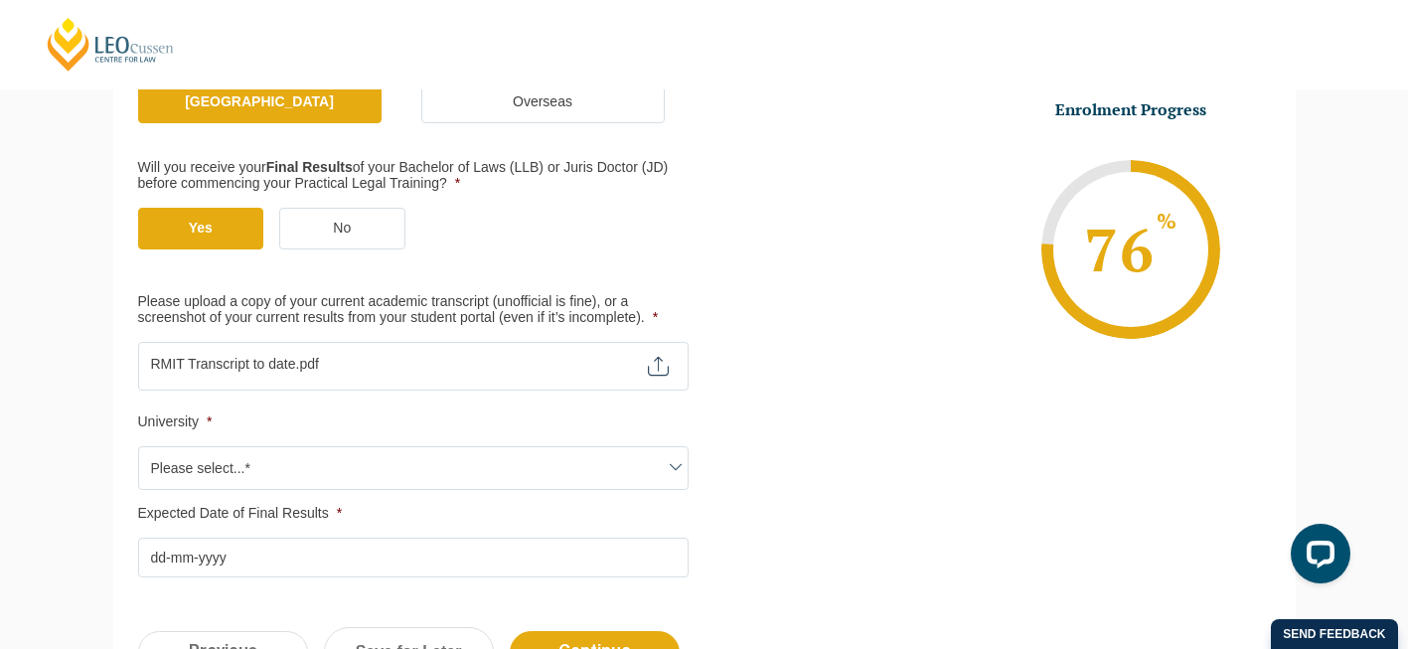
scroll to position [466, 0]
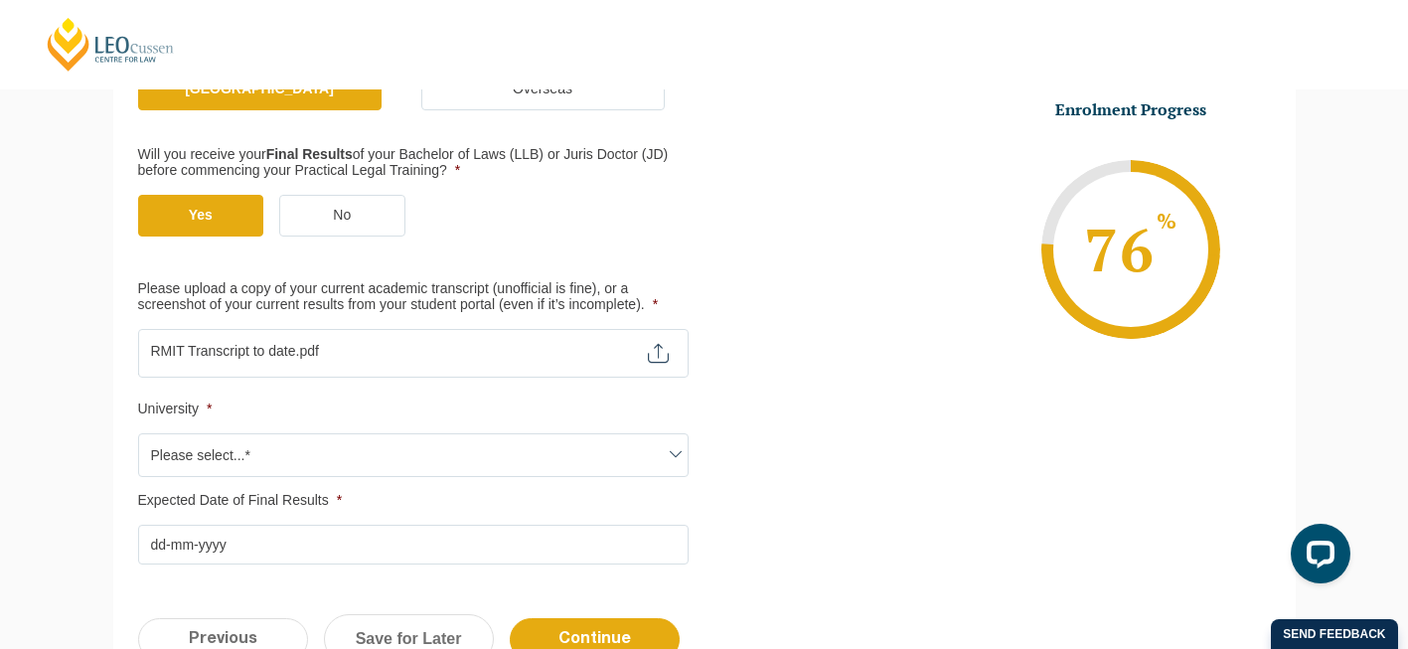
click at [222, 454] on span "Please select...*" at bounding box center [413, 455] width 549 height 42
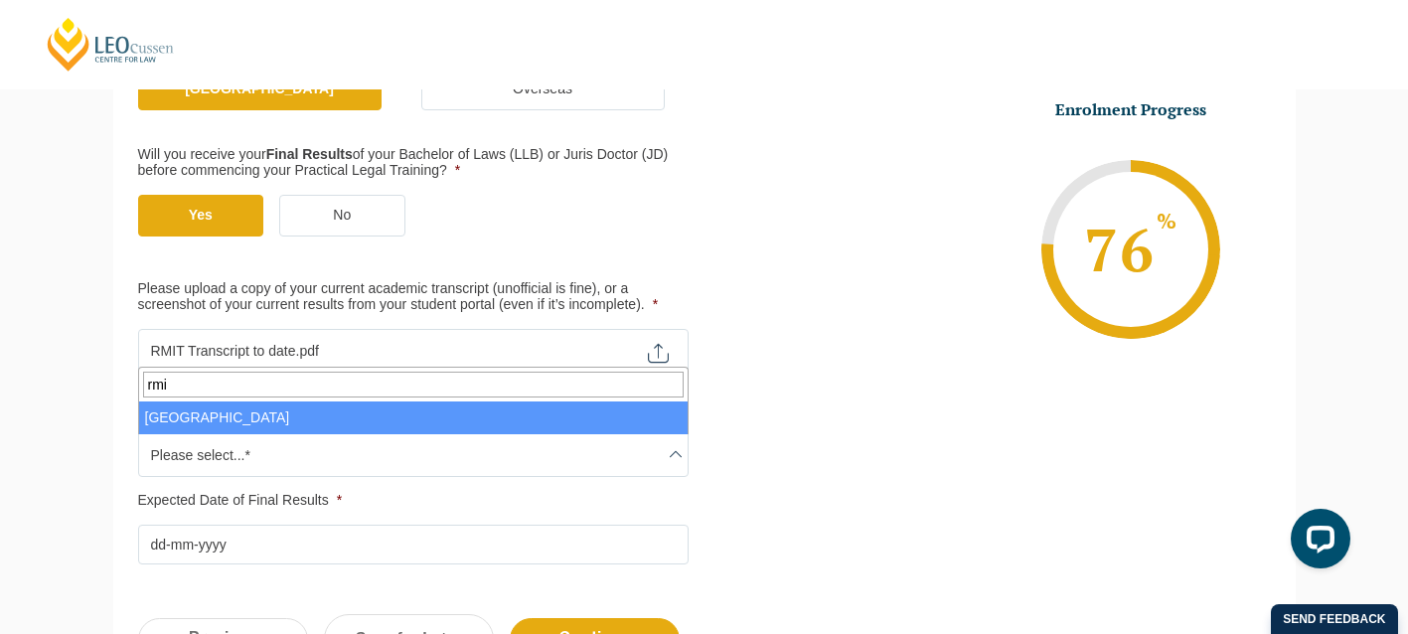
type input "rmi"
select select "RMIT University"
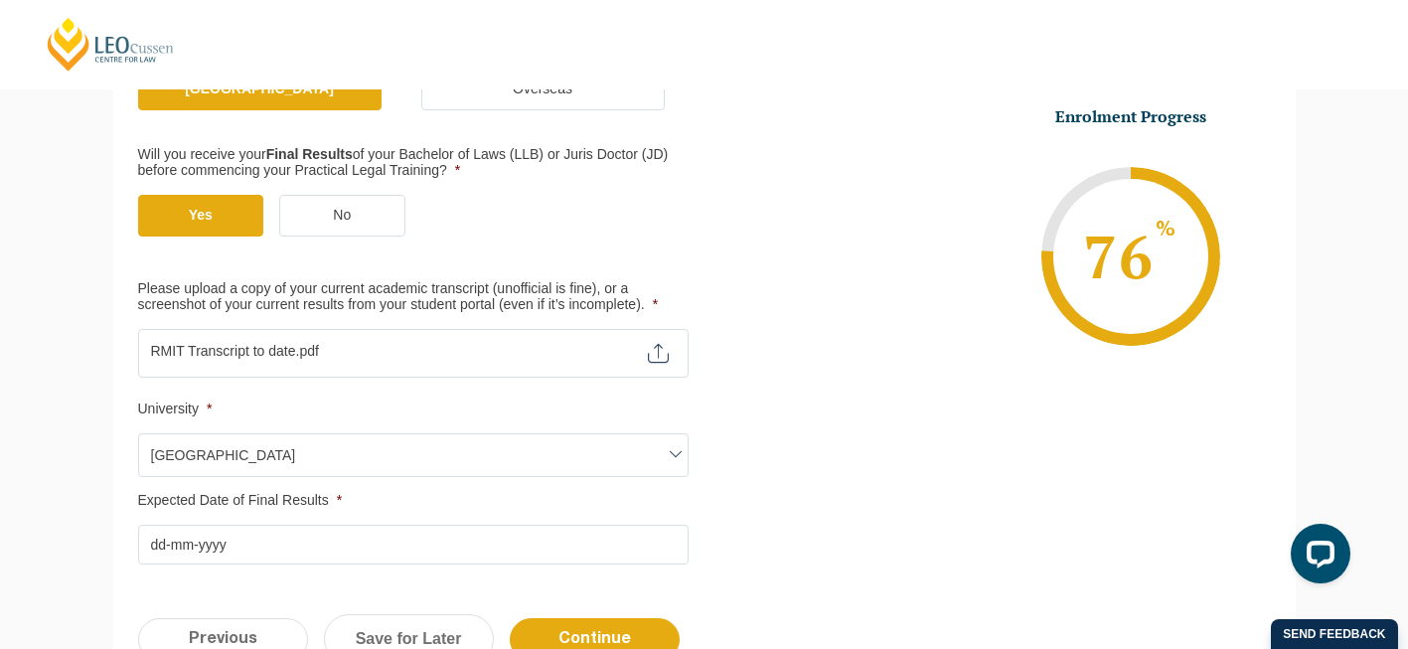
scroll to position [504, 0]
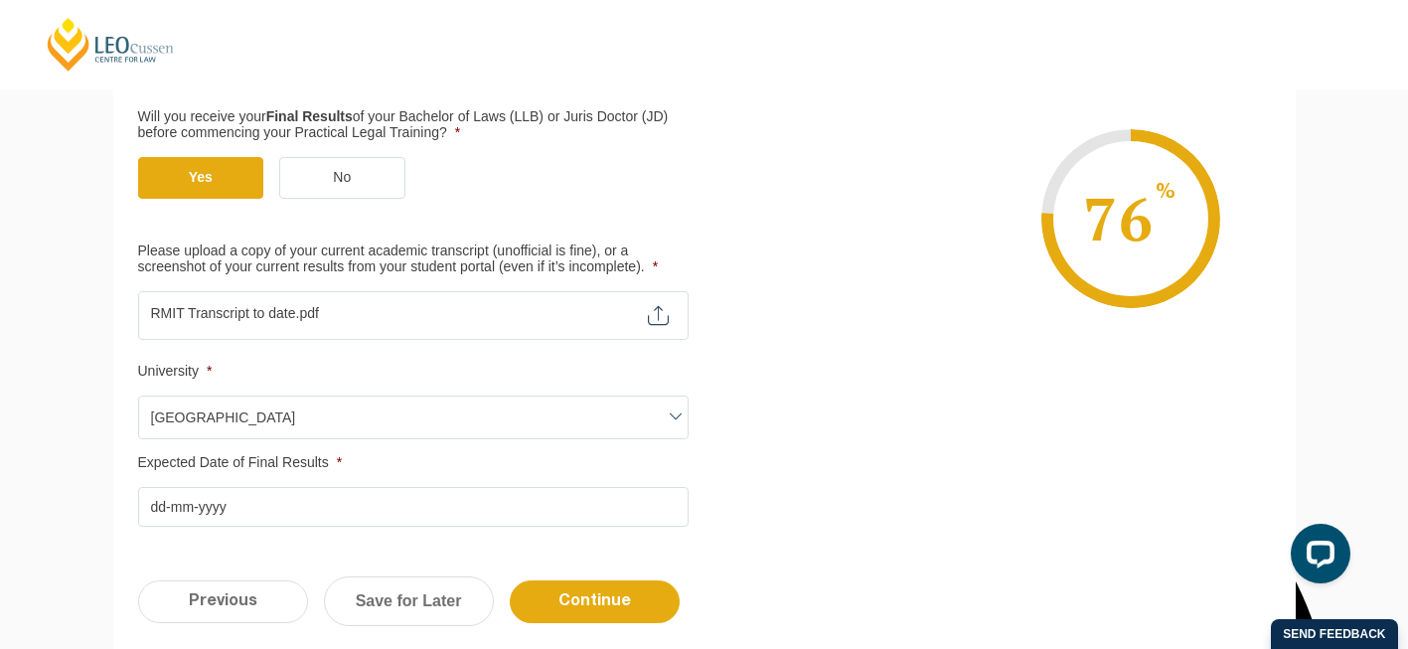
click at [200, 512] on input "Expected Date of Final Results *" at bounding box center [413, 507] width 551 height 40
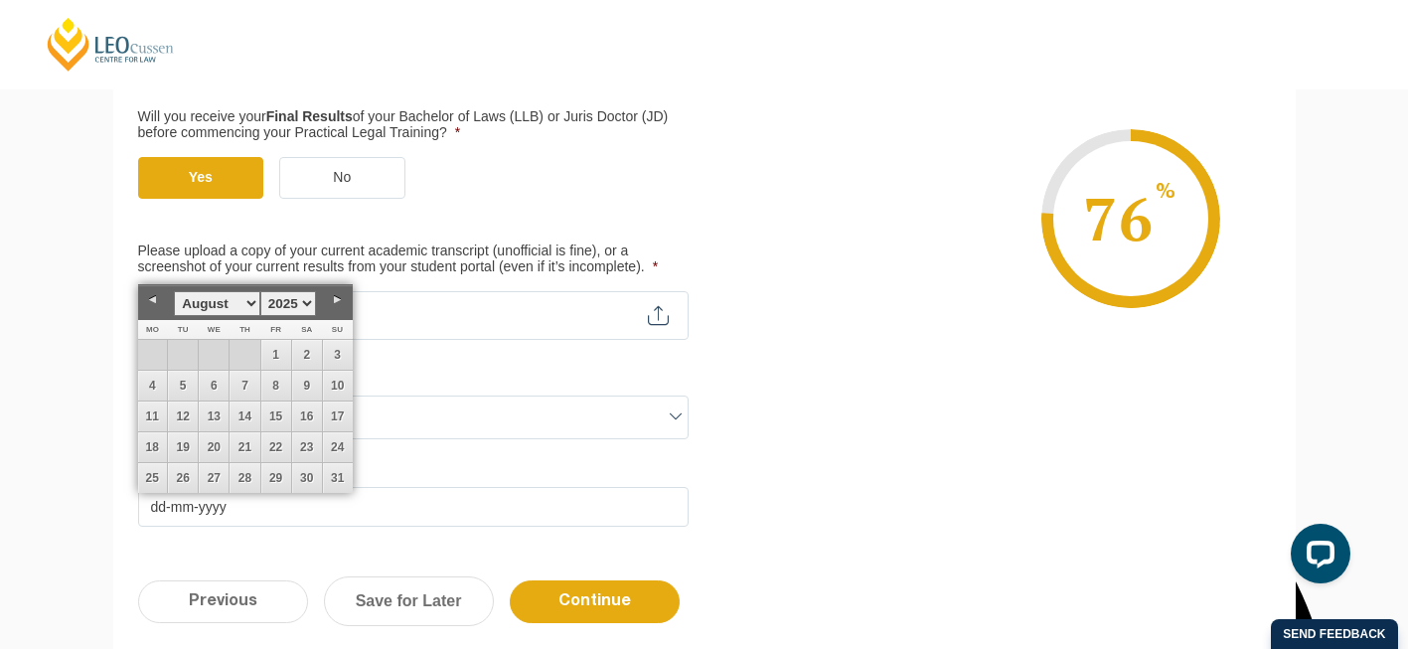
click at [250, 304] on select "January February March April May June July August September October November De…" at bounding box center [216, 303] width 85 height 25
click at [148, 354] on link "1" at bounding box center [153, 355] width 30 height 30
type input "01-12-2025"
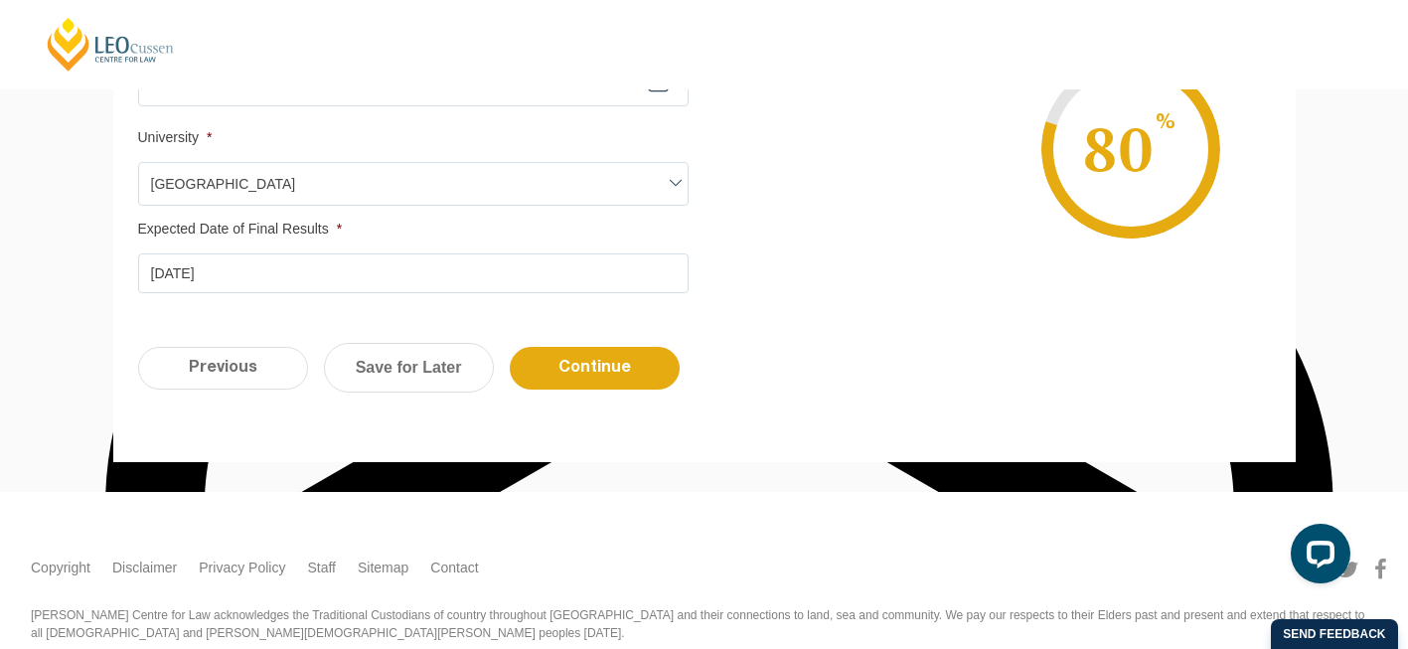
scroll to position [737, 0]
click at [598, 368] on input "Continue" at bounding box center [595, 368] width 170 height 43
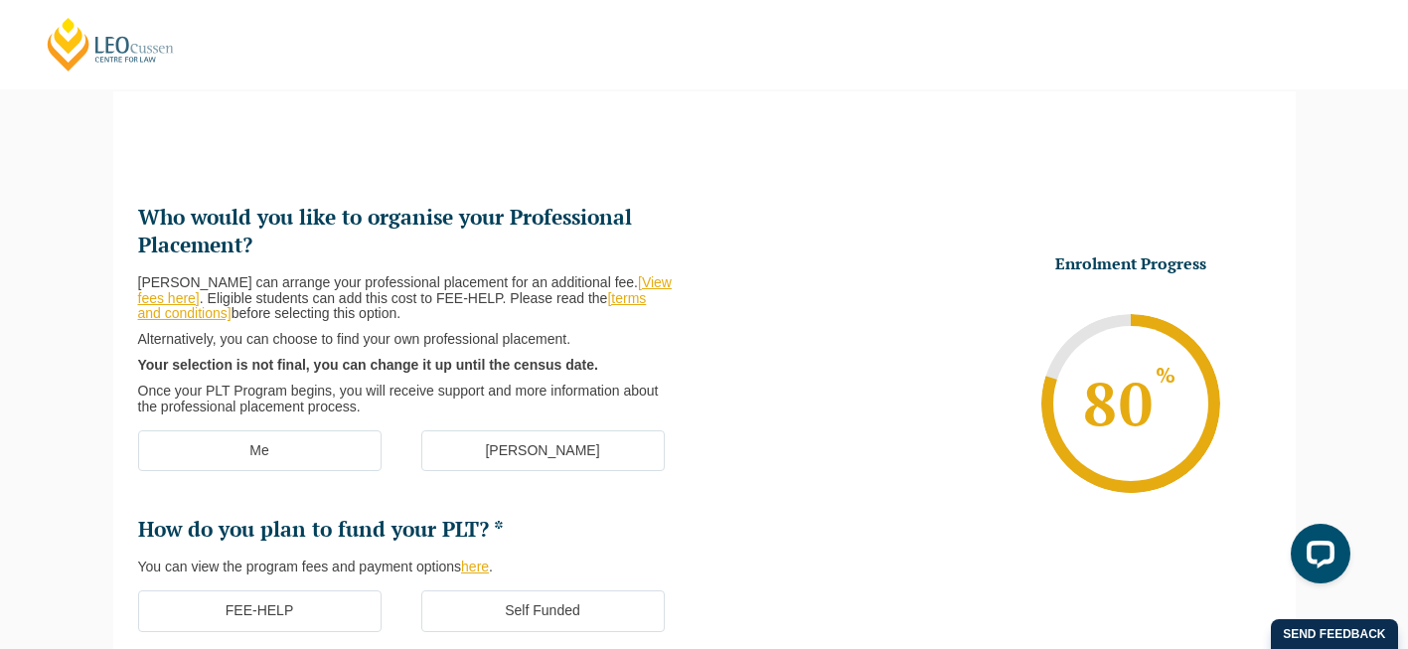
scroll to position [0, 0]
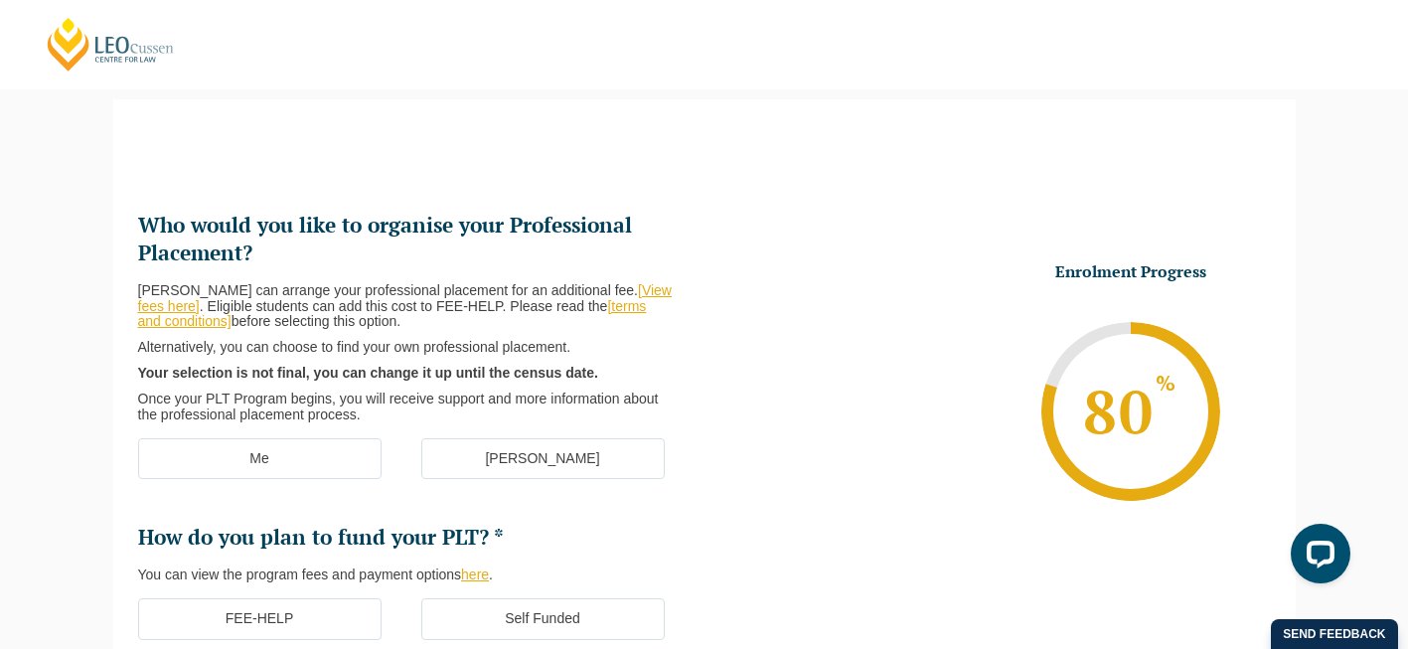
click at [313, 452] on label "Me" at bounding box center [259, 459] width 243 height 42
click at [0, 0] on input "Me" at bounding box center [0, 0] width 0 height 0
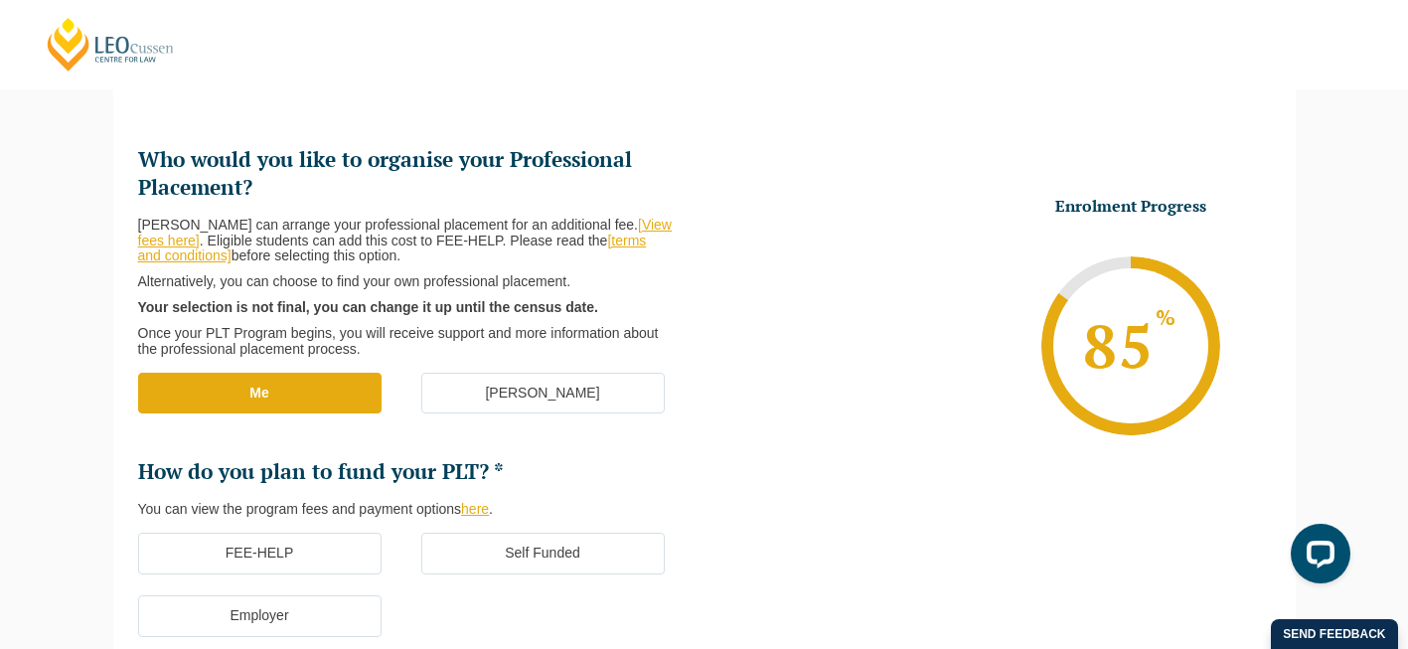
scroll to position [339, 0]
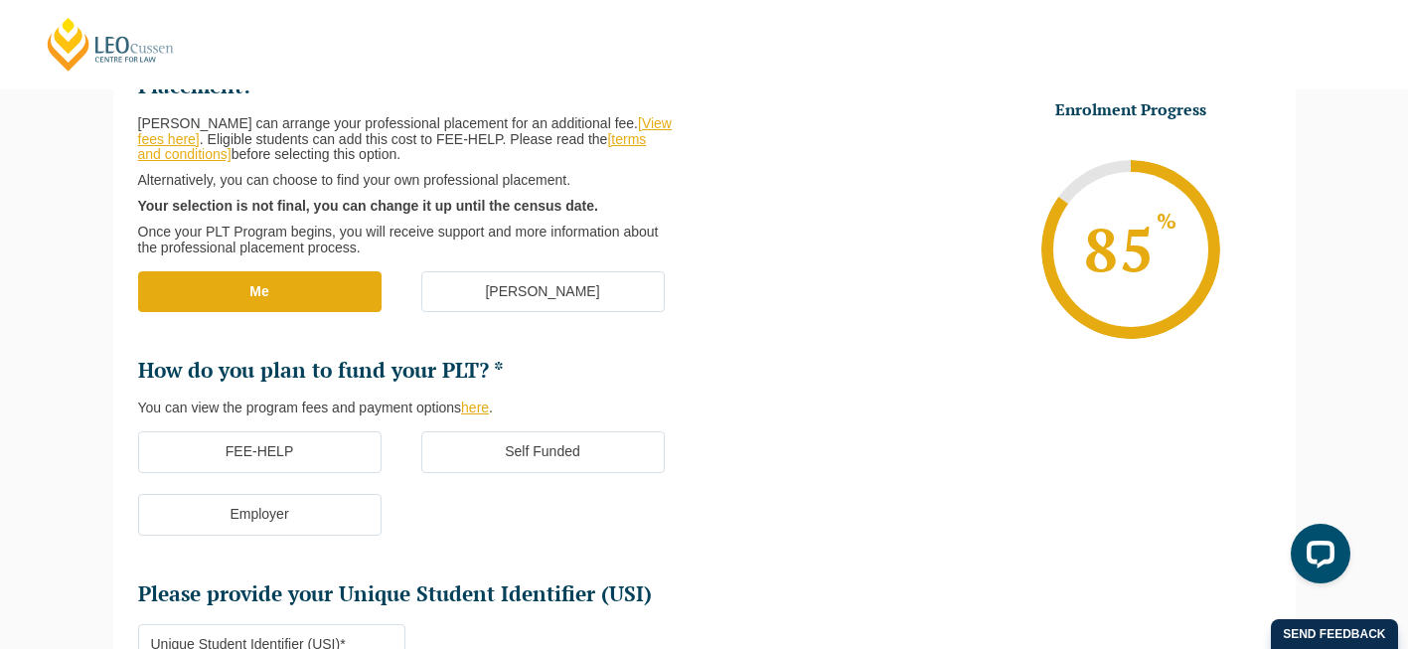
click at [328, 452] on label "FEE-HELP" at bounding box center [259, 452] width 243 height 42
click at [0, 0] on input "FEE-HELP" at bounding box center [0, 0] width 0 height 0
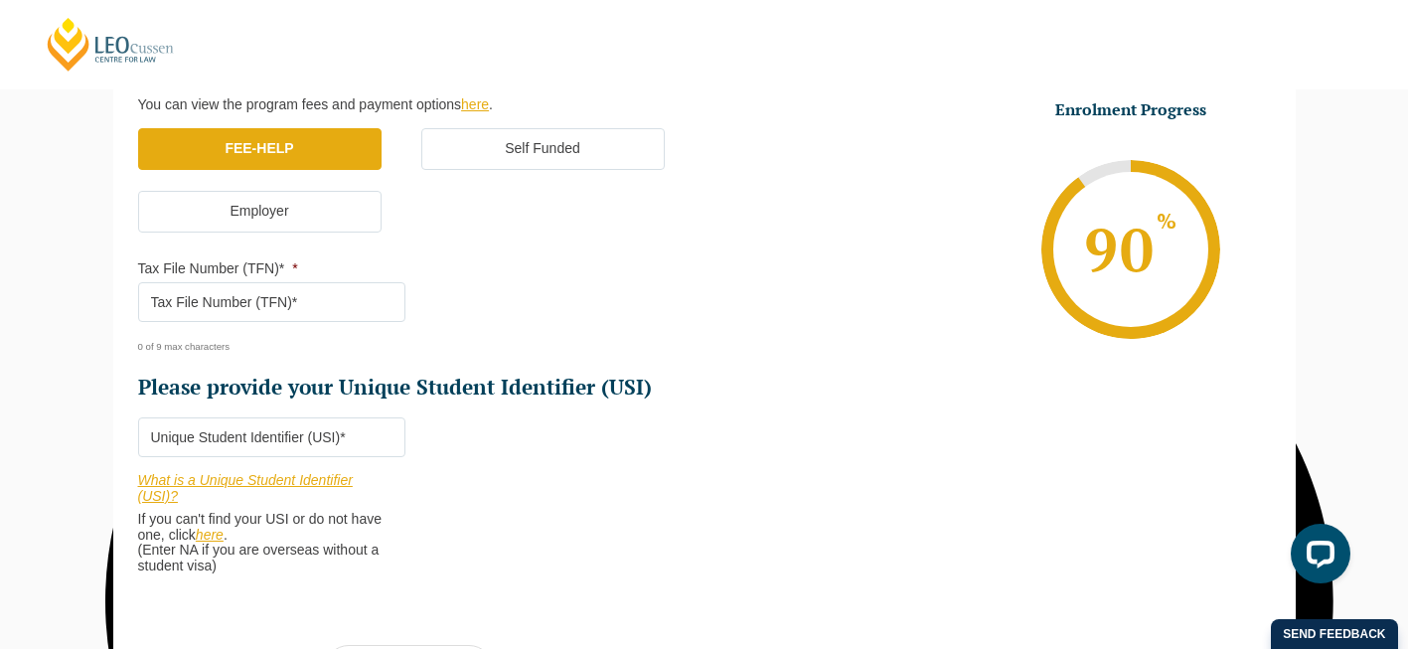
scroll to position [609, 0]
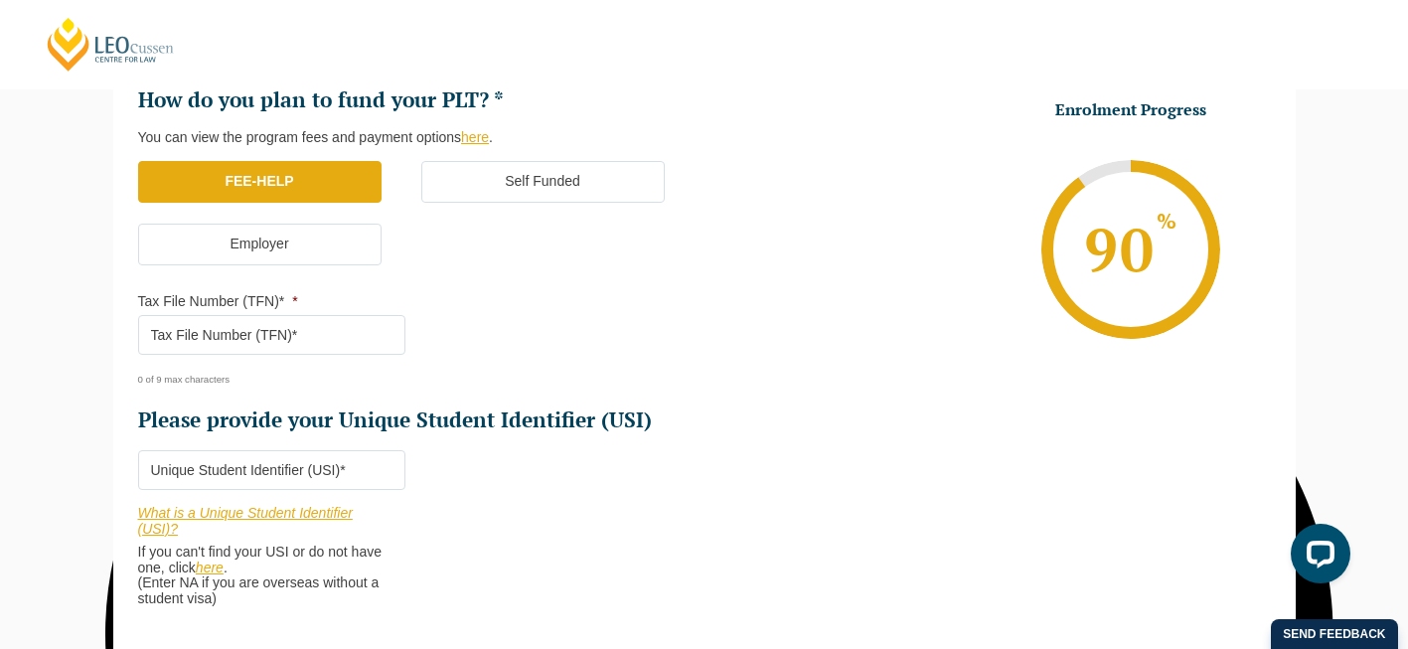
click at [282, 339] on input "Tax File Number (TFN)* *" at bounding box center [271, 335] width 267 height 40
click at [290, 469] on input "Please provide your Unique Student Identifier (USI) *" at bounding box center [271, 470] width 267 height 40
paste input "TGMCBS3DJQ"
type input "TGMCBS3DJQ"
click at [256, 346] on input "Tax File Number (TFN)* *" at bounding box center [271, 335] width 267 height 40
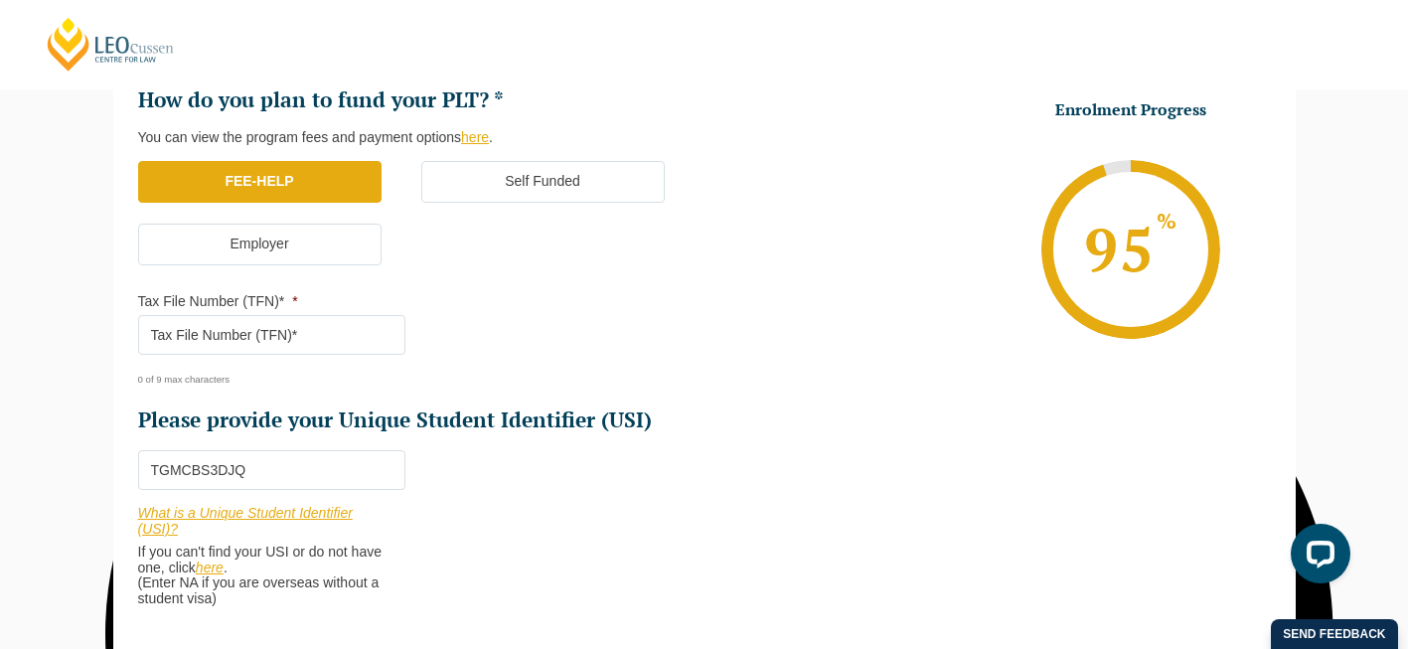
paste input "87310502"
click at [147, 337] on input "87310502" at bounding box center [271, 335] width 267 height 40
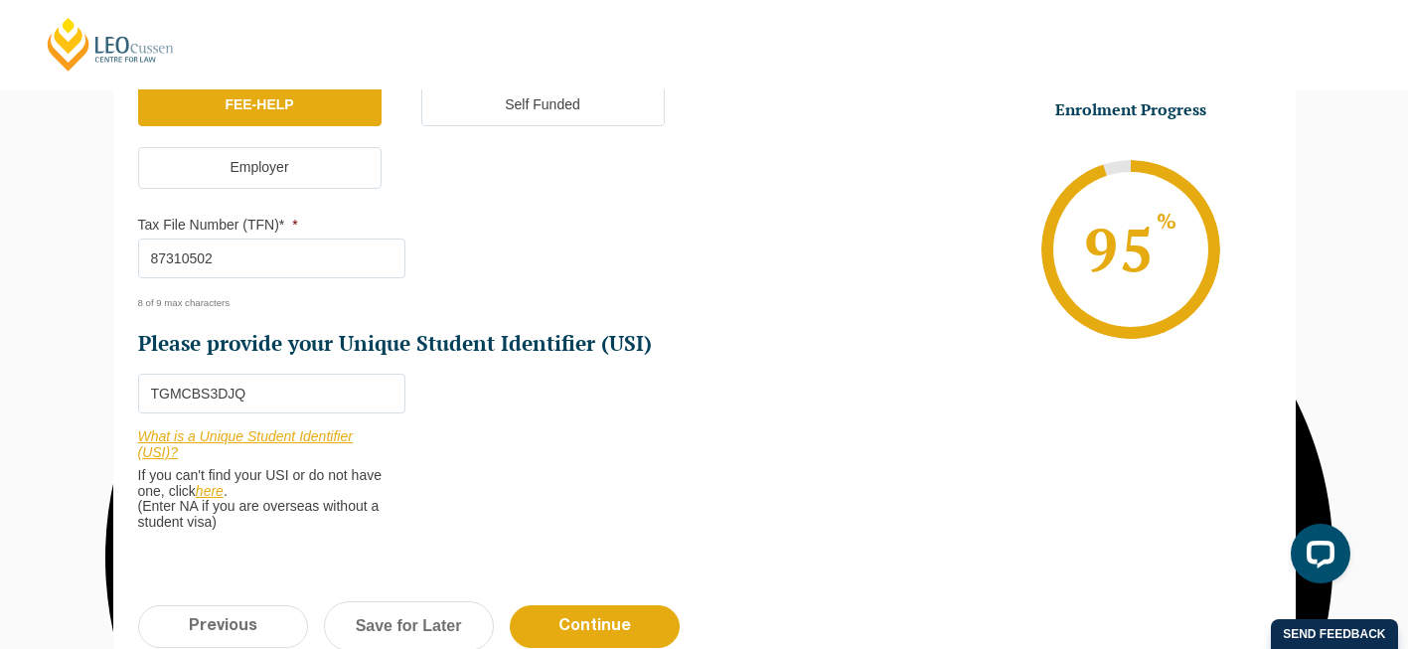
scroll to position [764, 0]
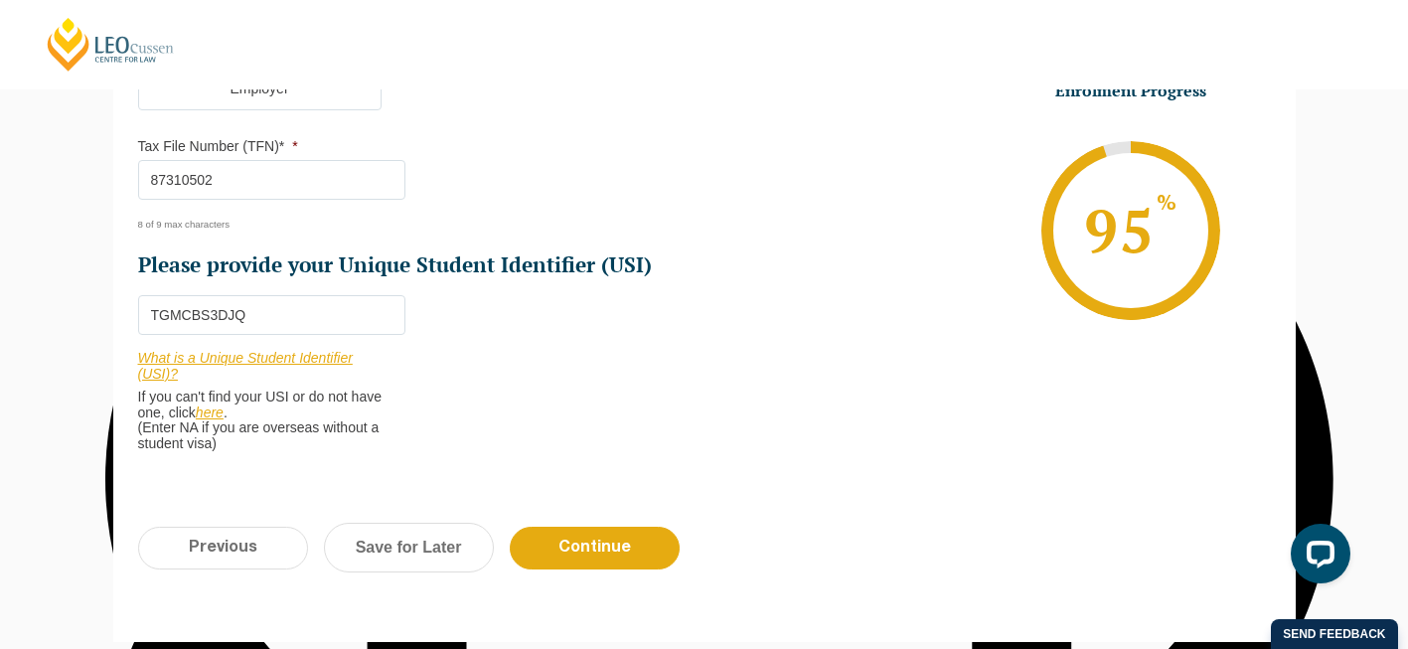
click at [271, 176] on input "87310502" at bounding box center [271, 180] width 267 height 40
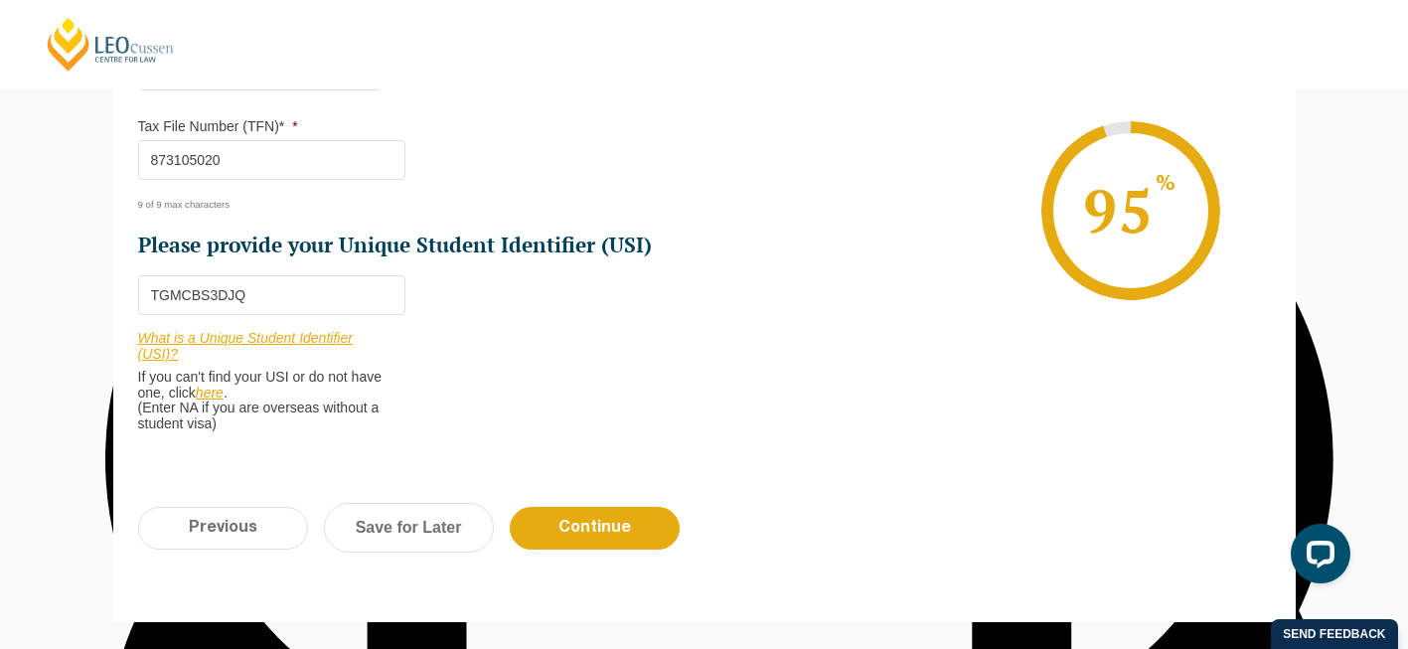
scroll to position [786, 0]
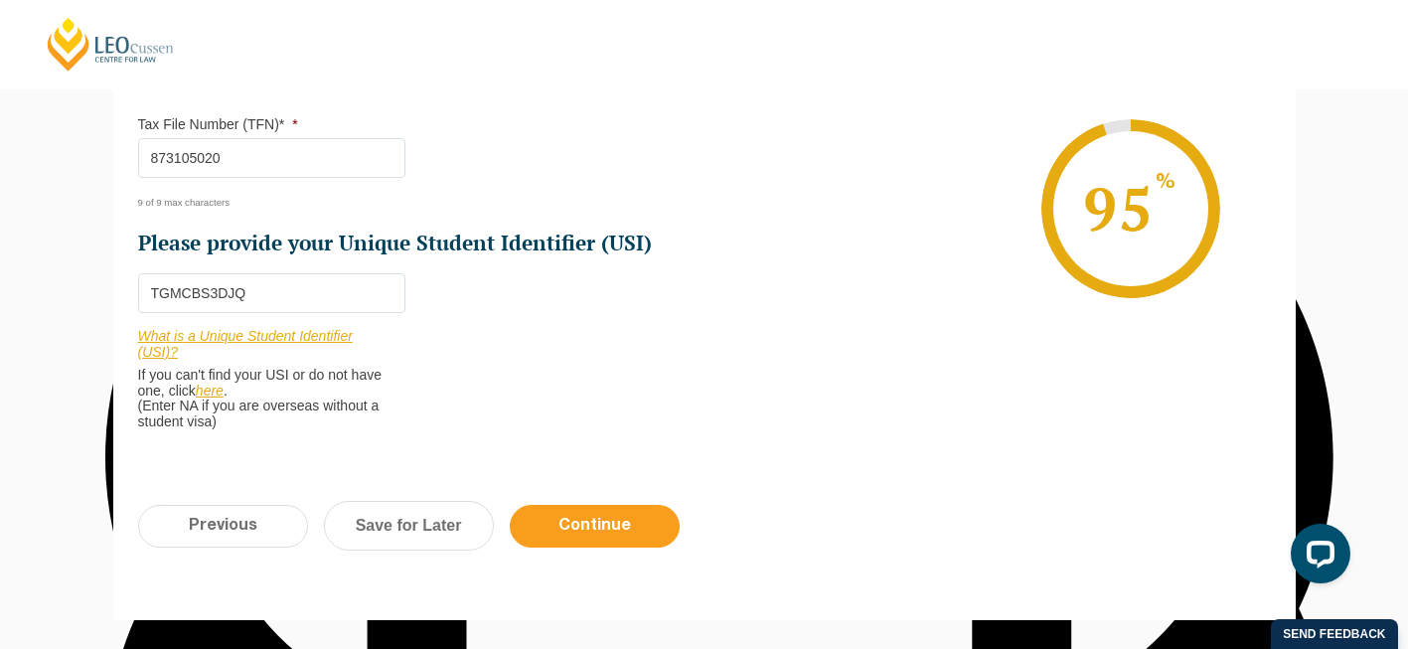
type input "873105020"
click at [574, 537] on input "Continue" at bounding box center [595, 526] width 170 height 43
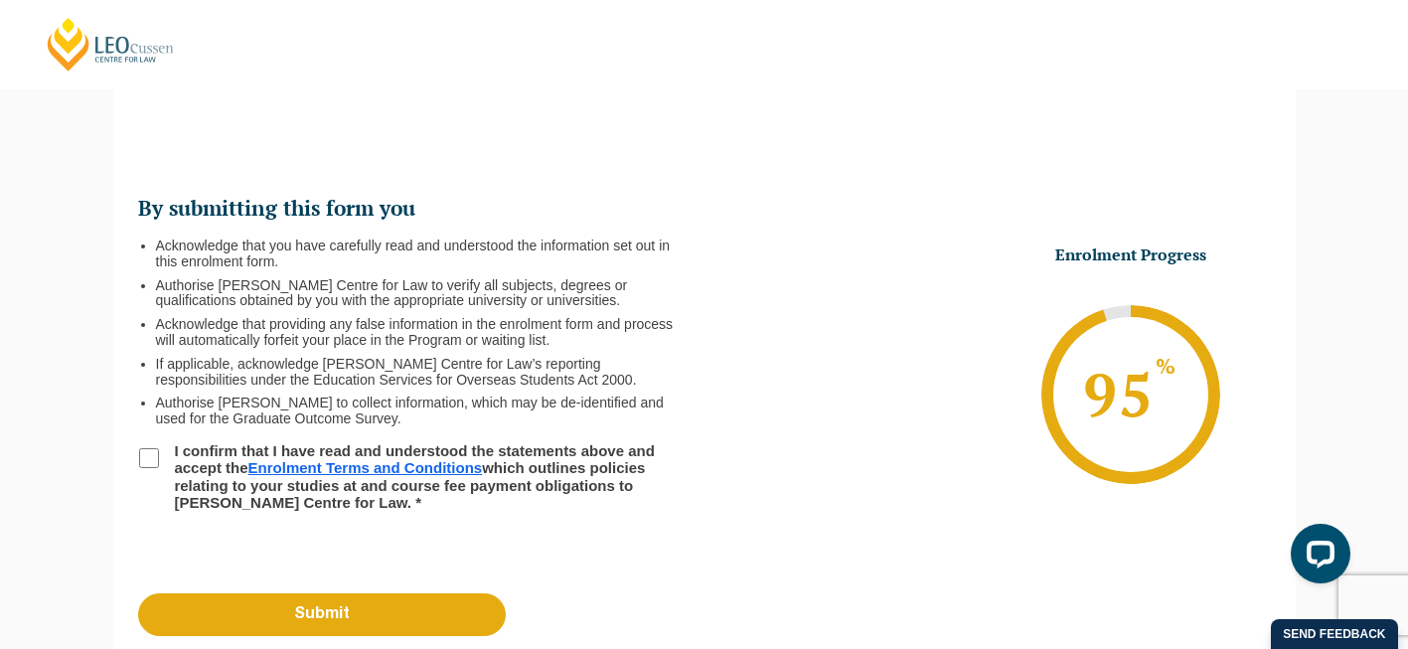
scroll to position [203, 0]
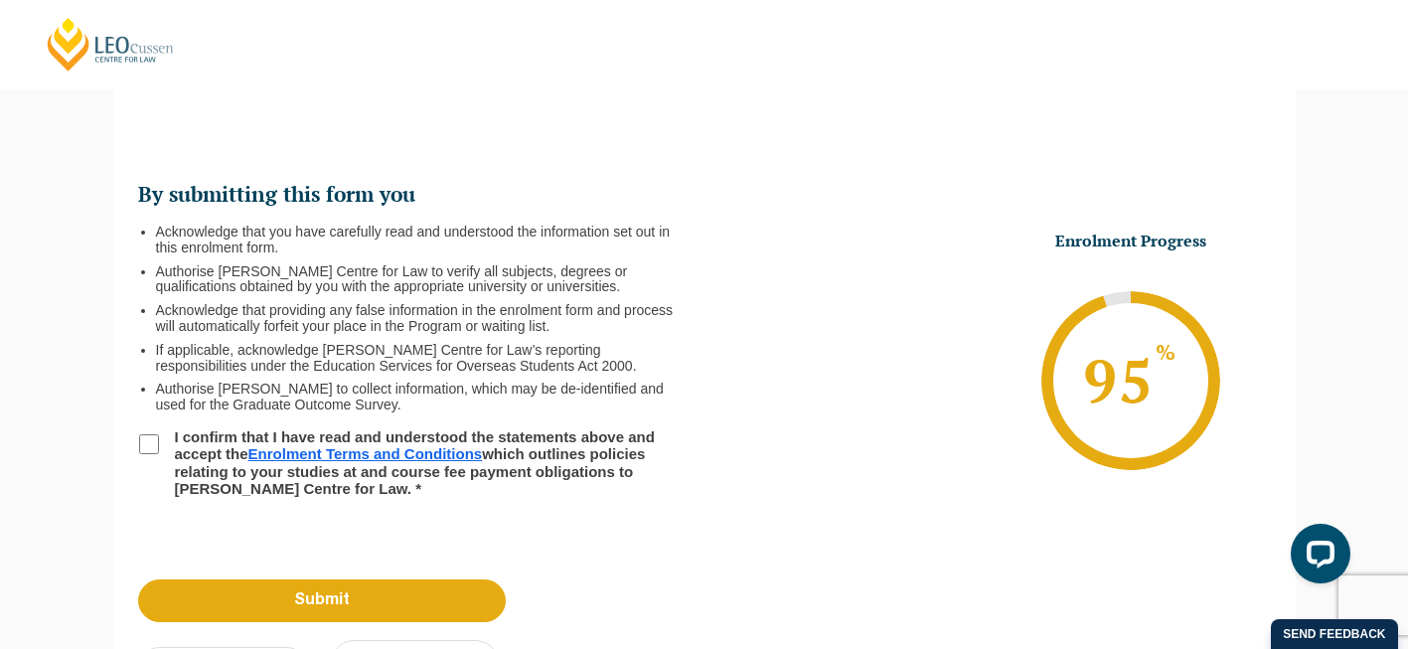
click at [157, 444] on input "I confirm that I have read and understood the statements above and accept the E…" at bounding box center [149, 444] width 20 height 20
checkbox input "true"
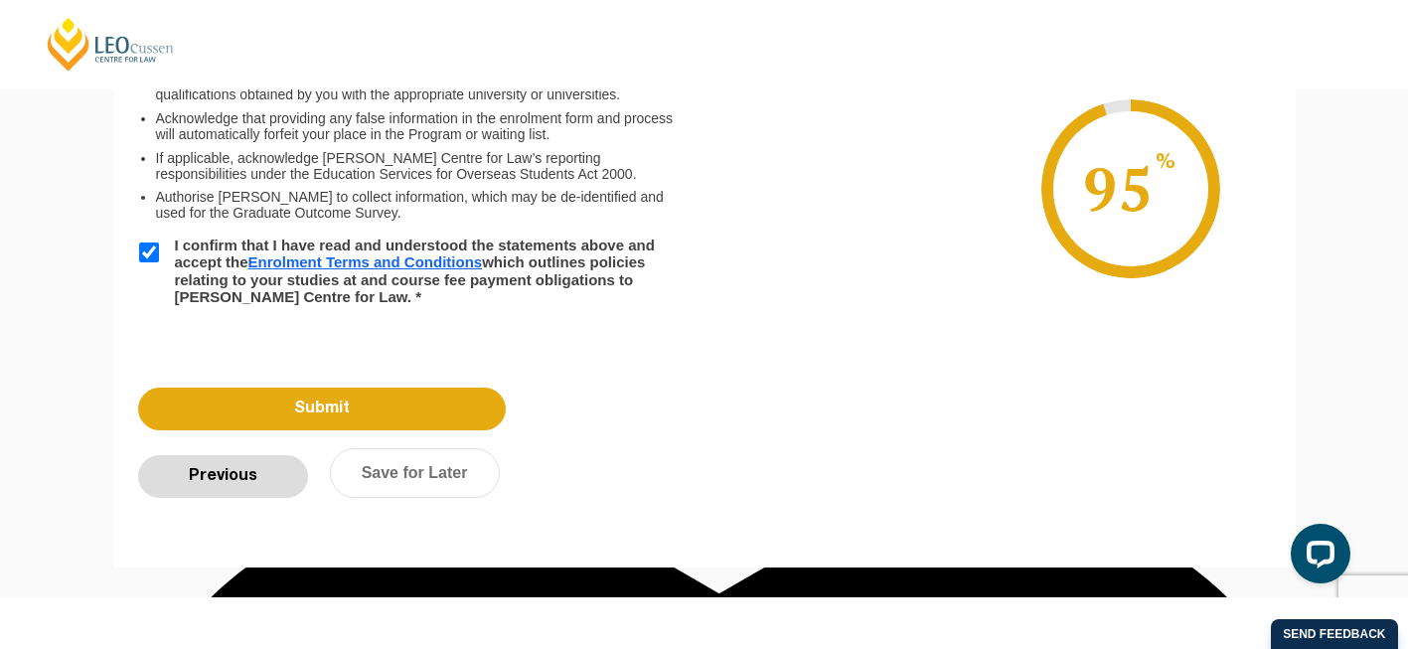
scroll to position [450, 0]
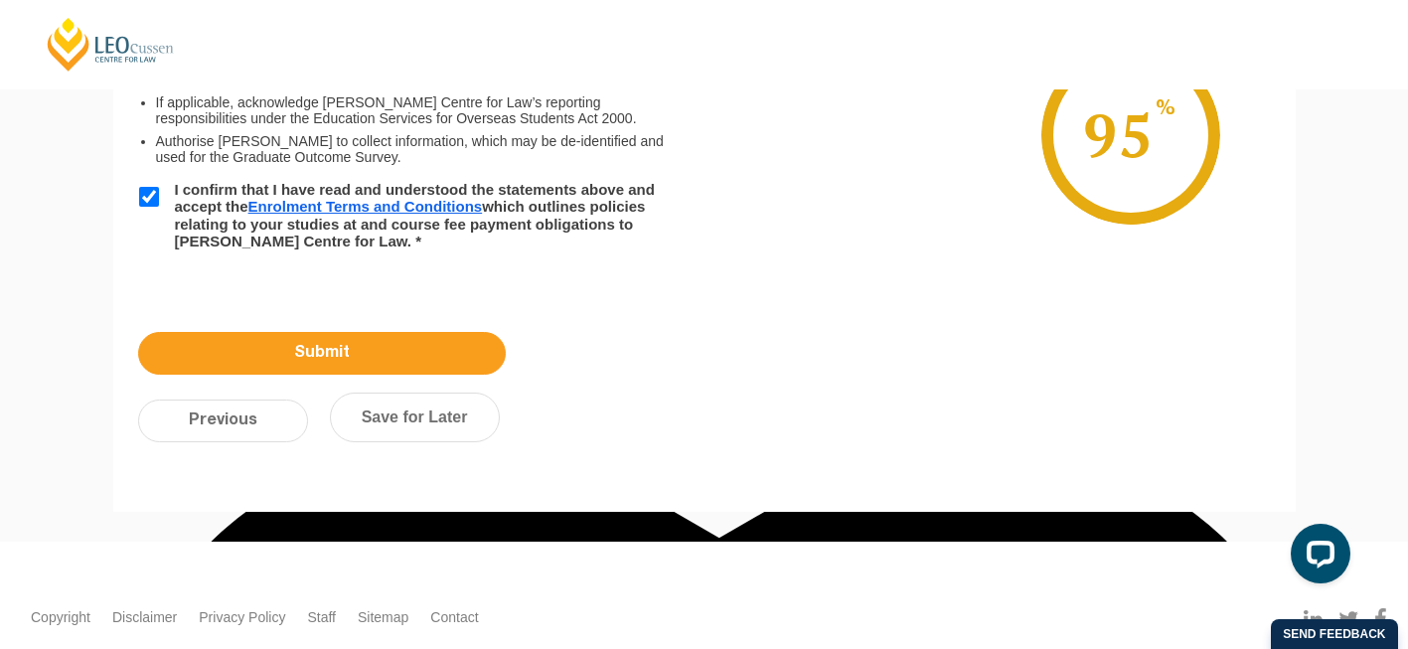
click at [320, 353] on input "Submit" at bounding box center [322, 353] width 368 height 43
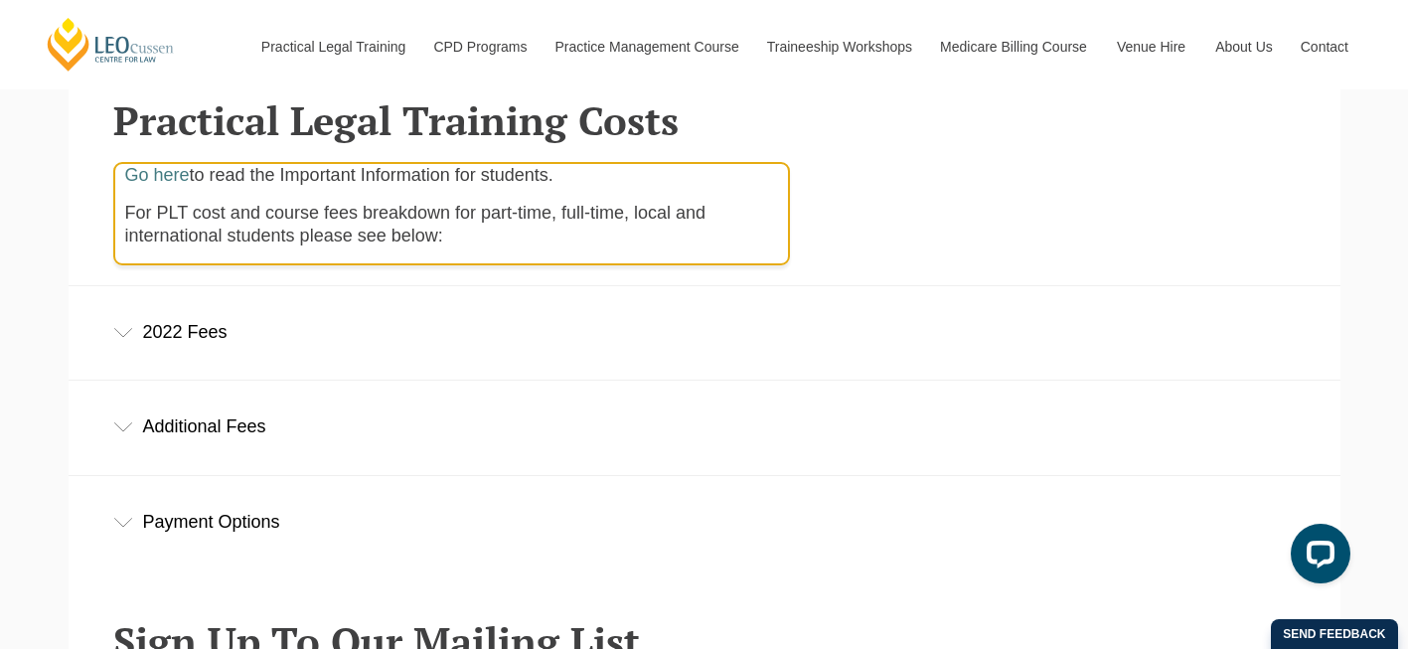
scroll to position [635, 0]
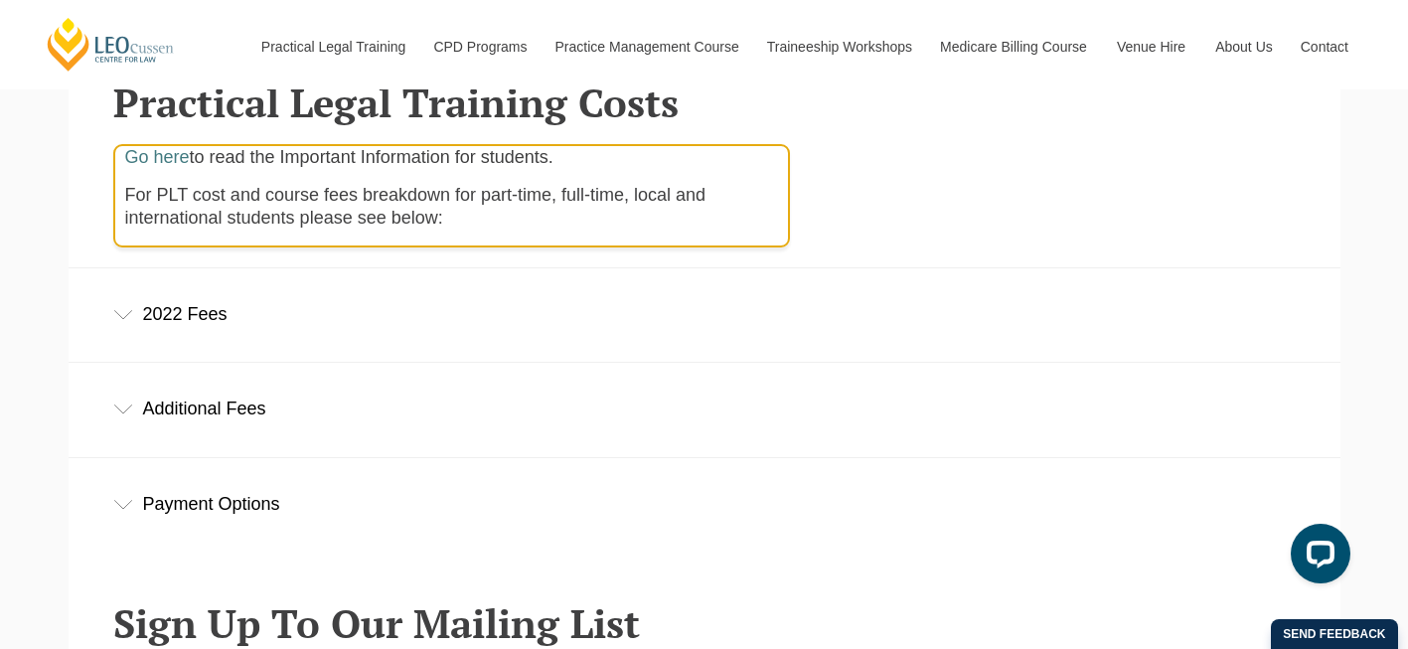
click at [255, 385] on div "Additional Fees" at bounding box center [705, 409] width 1272 height 92
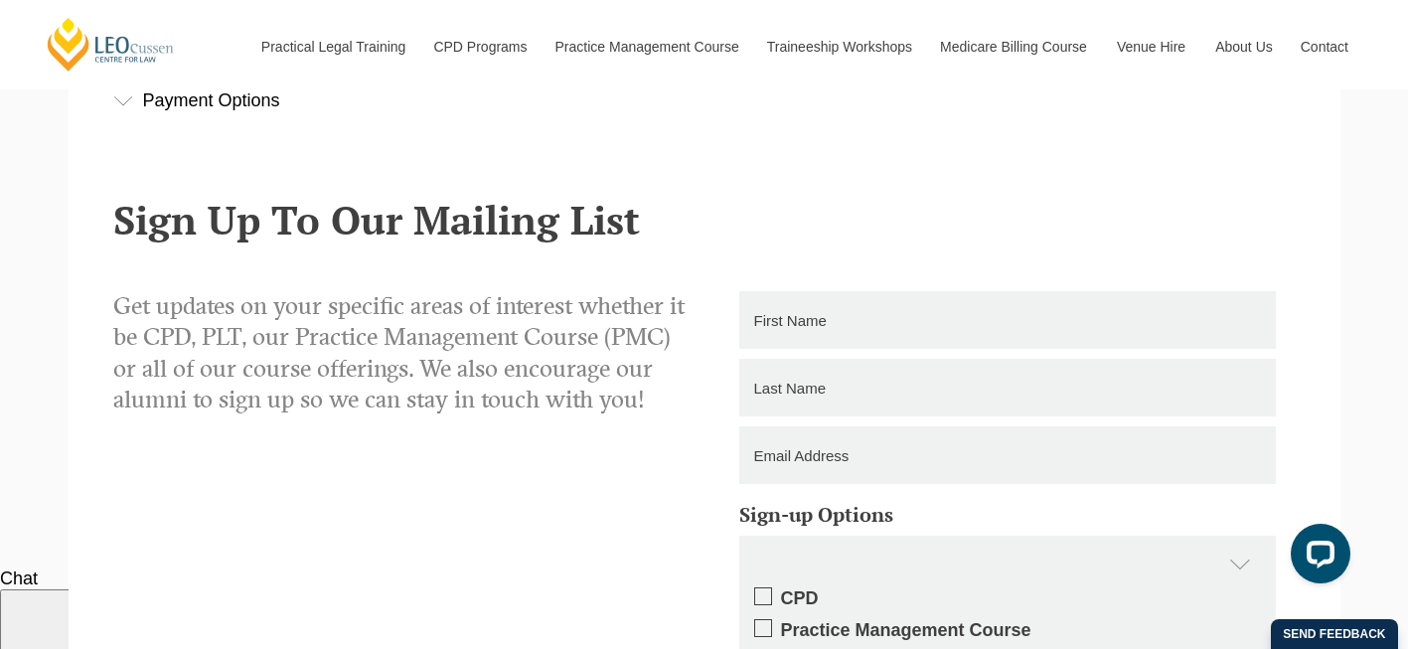
scroll to position [1170, 0]
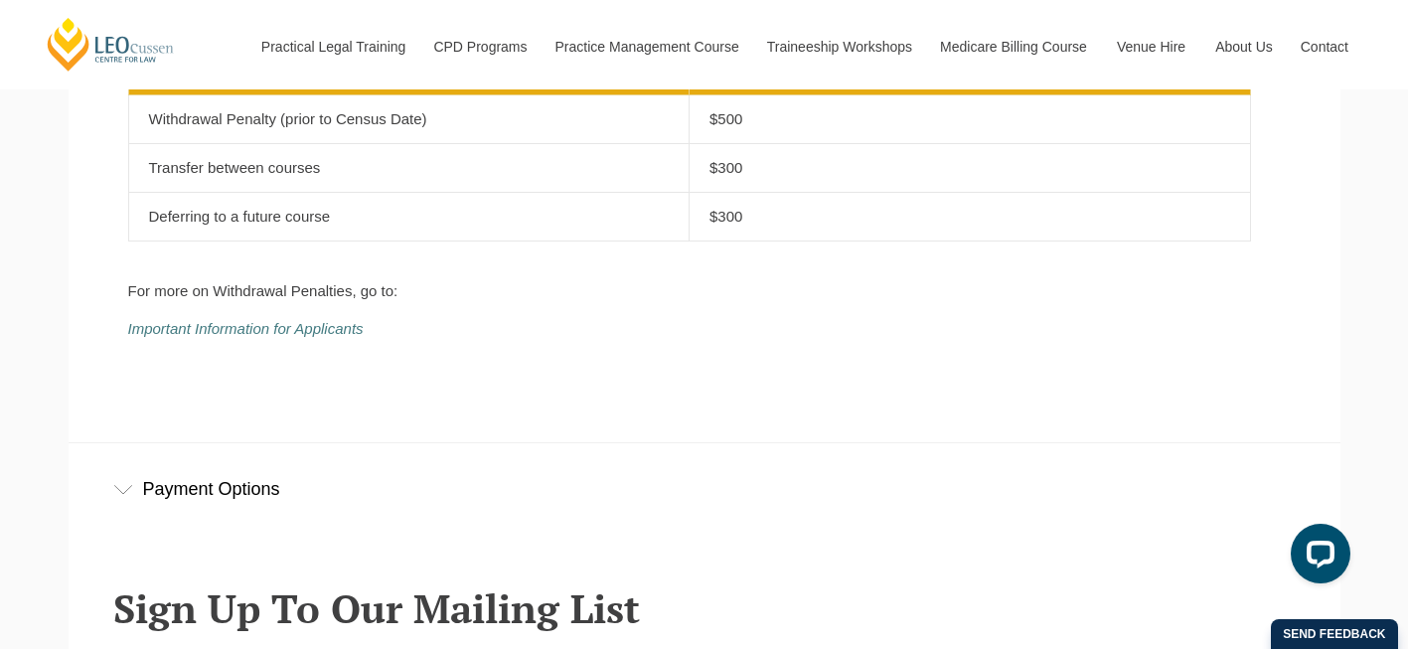
click at [215, 489] on div "Payment Options" at bounding box center [705, 489] width 1272 height 92
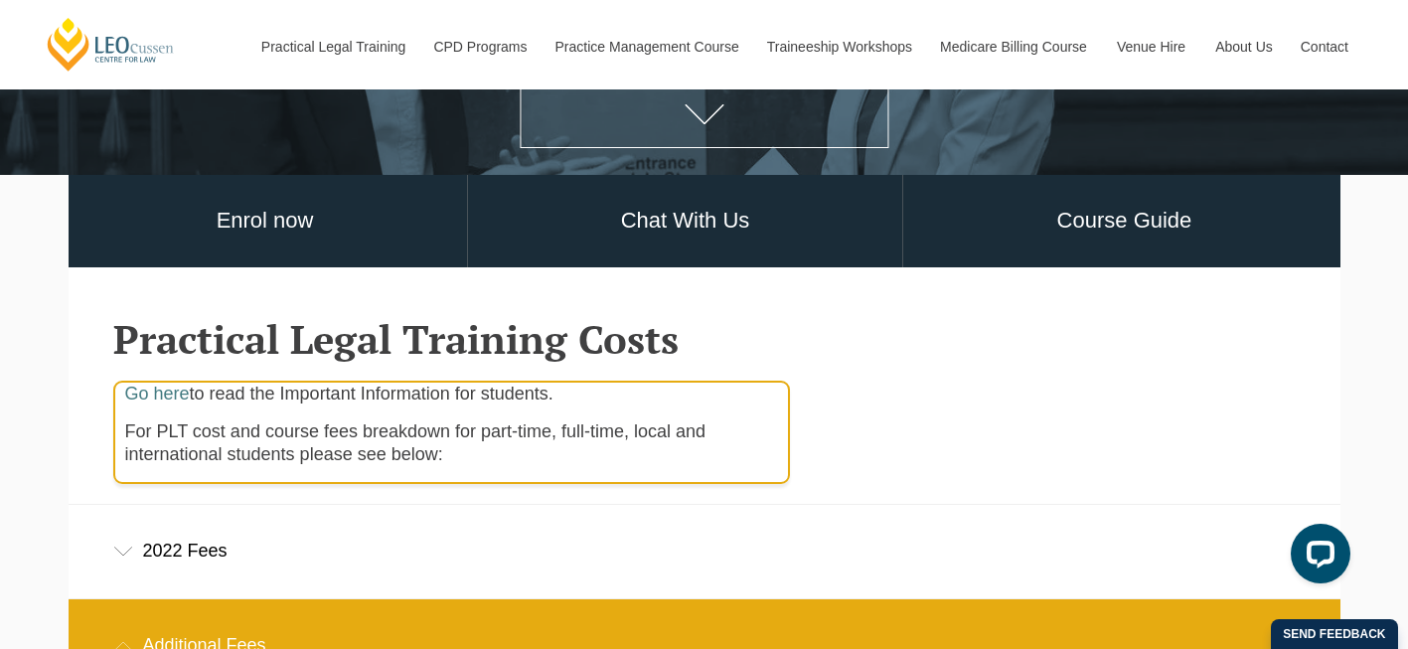
scroll to position [8, 0]
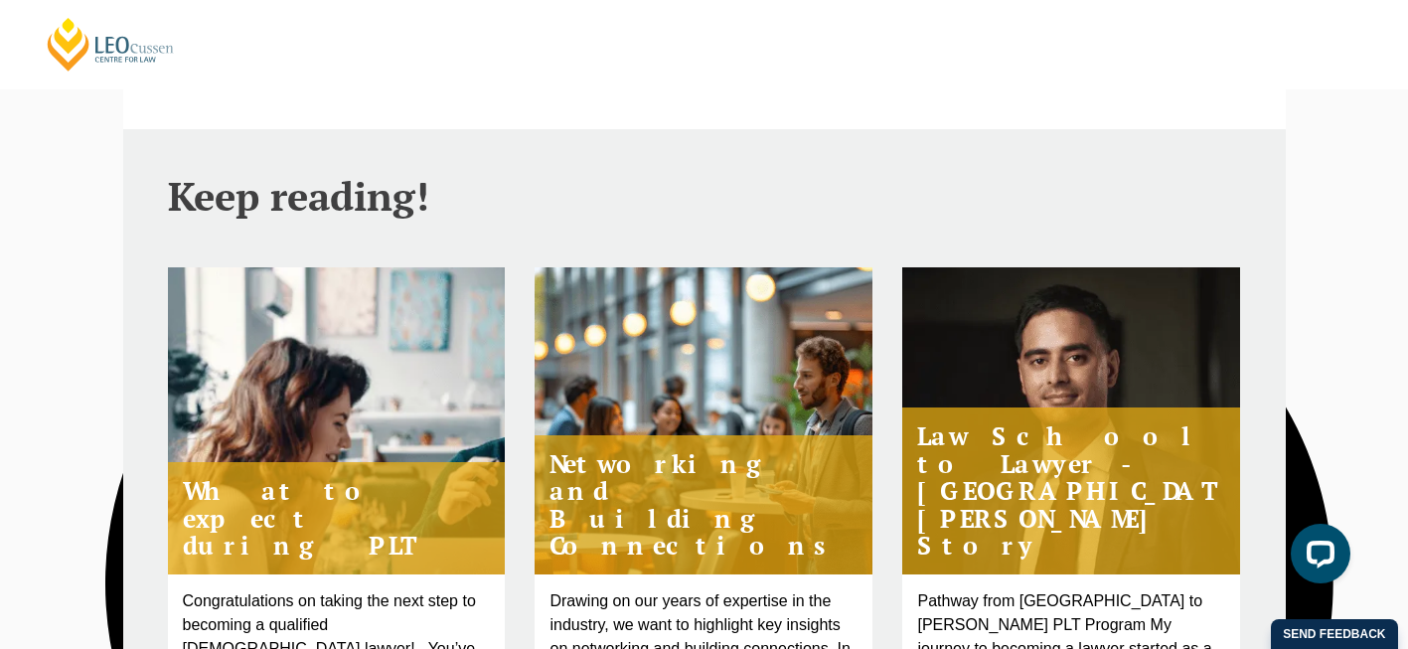
scroll to position [499, 0]
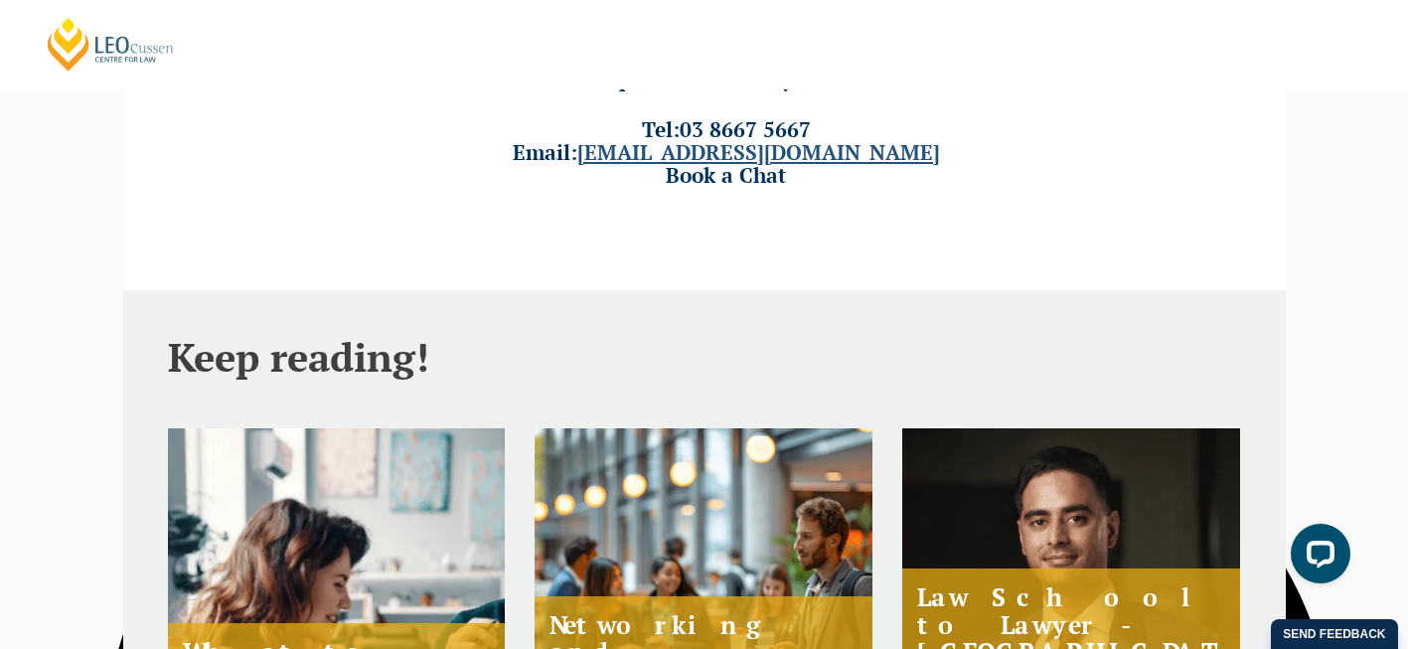
click at [692, 142] on link "[EMAIL_ADDRESS][DOMAIN_NAME]" at bounding box center [758, 152] width 363 height 28
